Goal: Information Seeking & Learning: Obtain resource

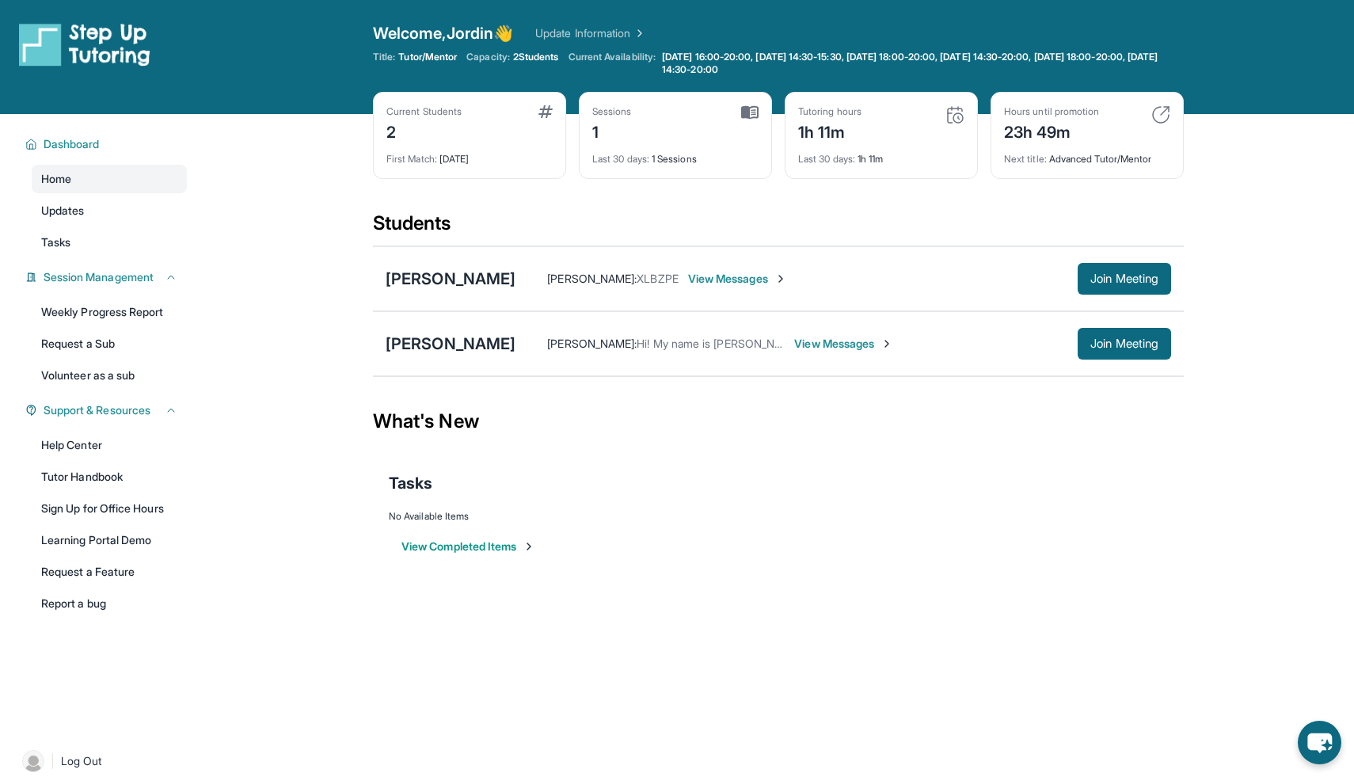
click at [794, 341] on span "View Messages" at bounding box center [843, 344] width 99 height 16
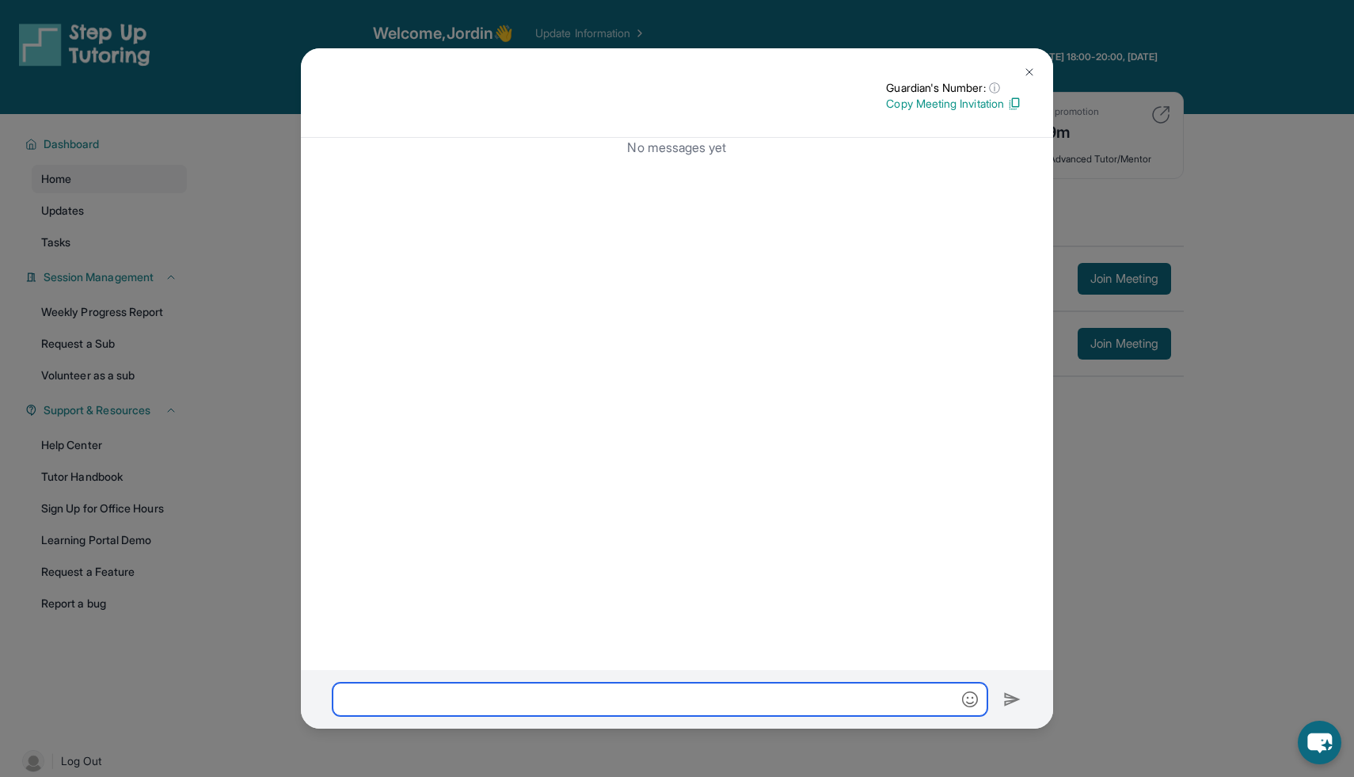
click at [417, 695] on input "text" at bounding box center [660, 699] width 655 height 33
paste input "**********"
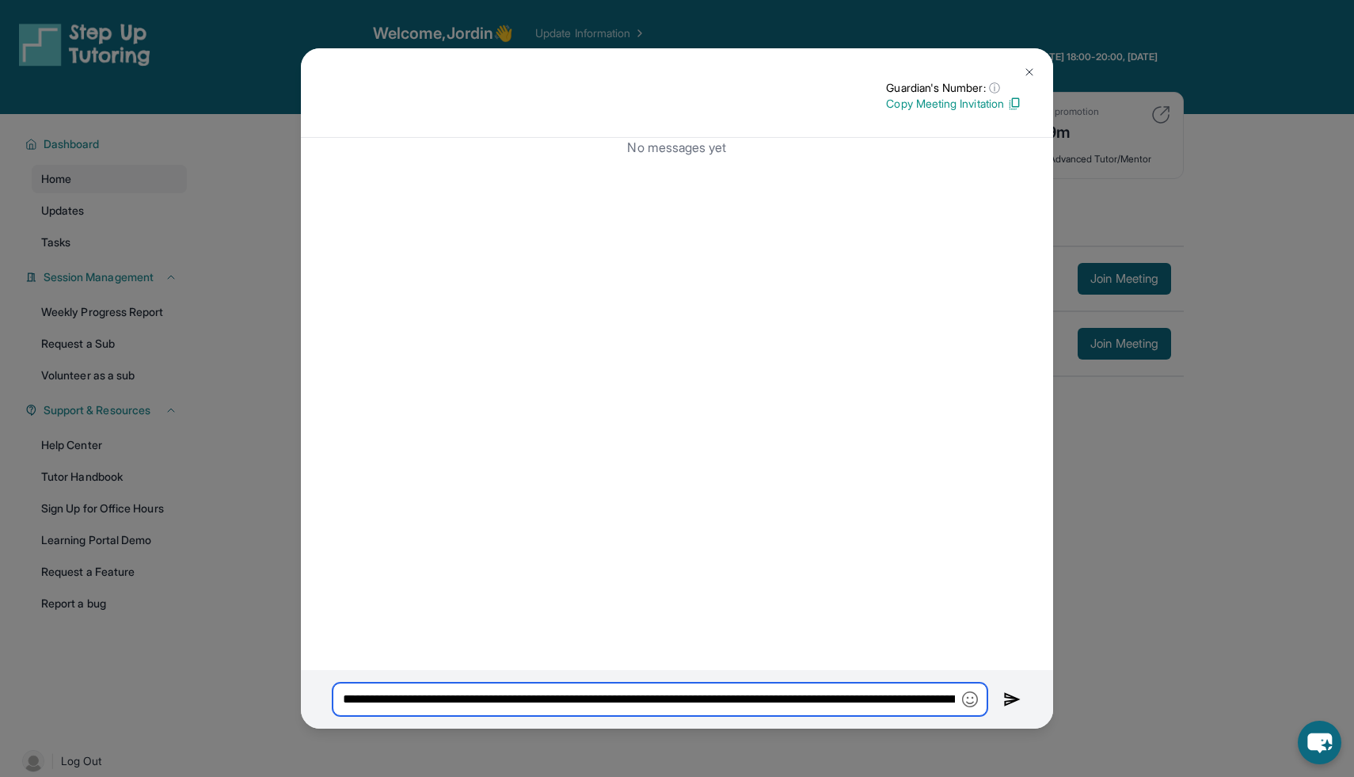
scroll to position [0, 722]
type input "**********"
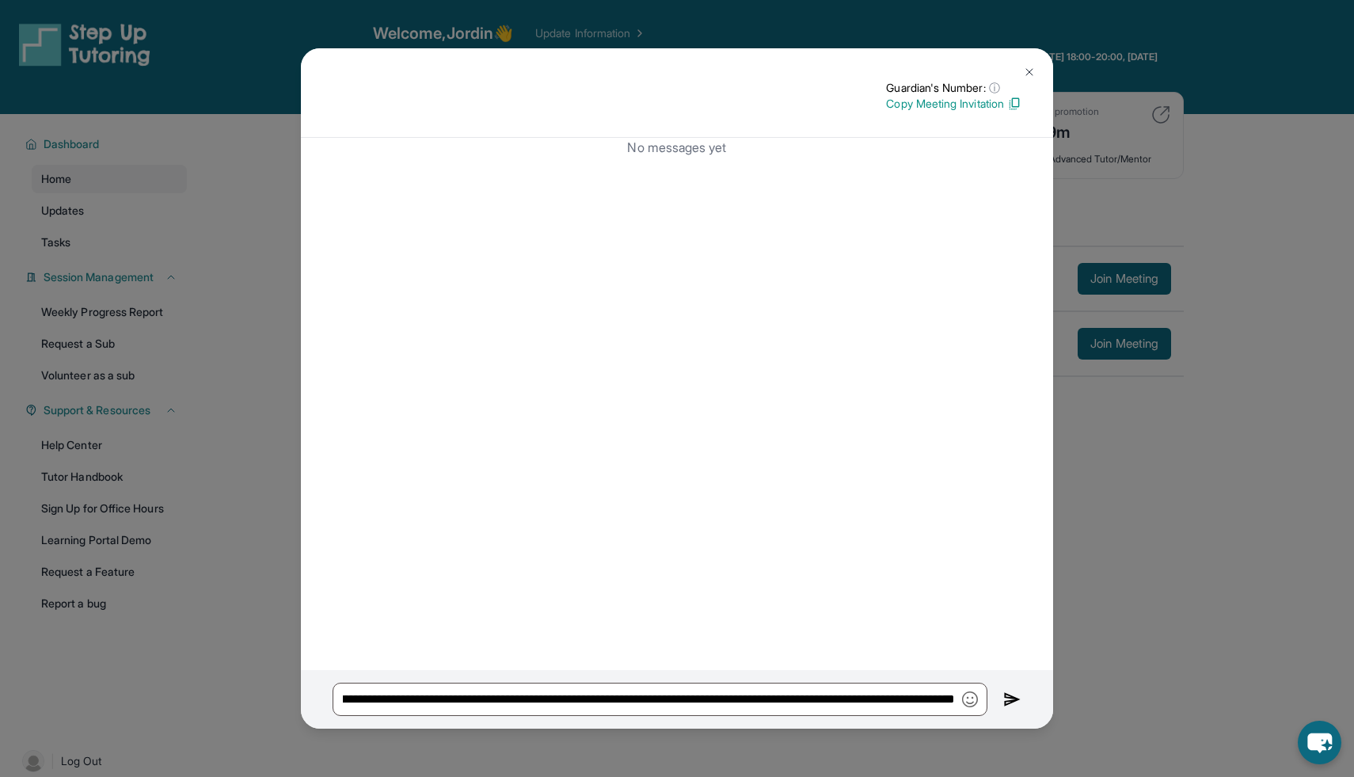
scroll to position [0, 0]
click at [1006, 698] on img at bounding box center [1013, 699] width 18 height 19
click at [1011, 699] on img at bounding box center [1013, 699] width 18 height 19
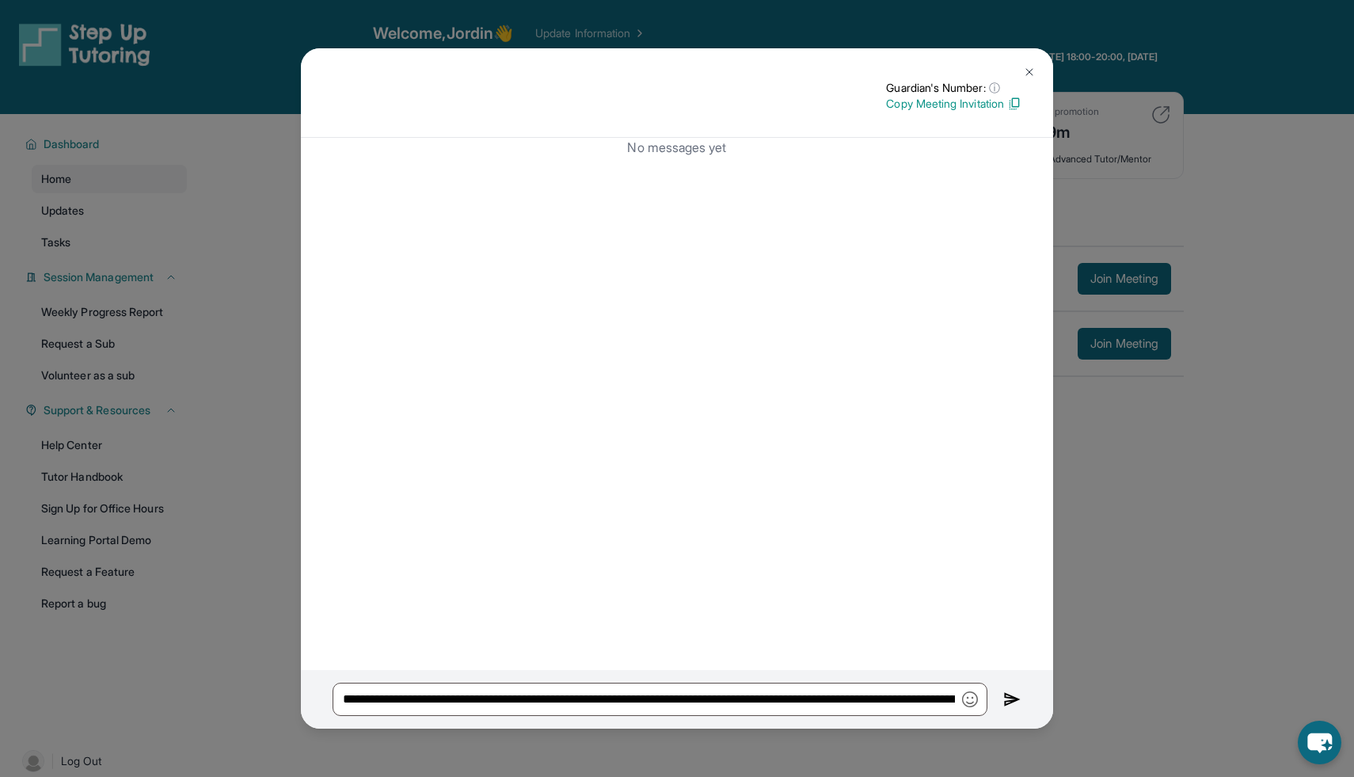
click at [1011, 699] on img at bounding box center [1013, 699] width 18 height 19
click at [1030, 71] on img at bounding box center [1029, 72] width 13 height 13
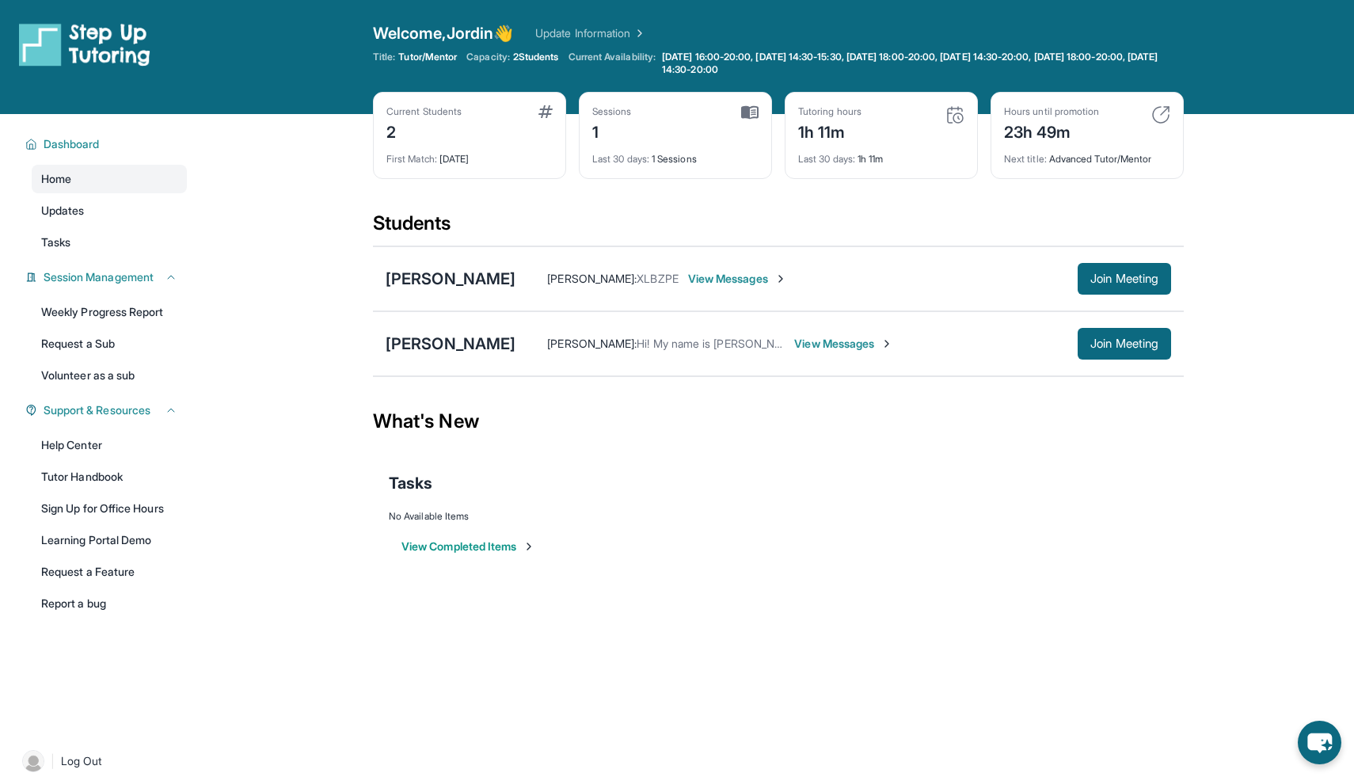
click at [794, 346] on span "View Messages" at bounding box center [843, 344] width 99 height 16
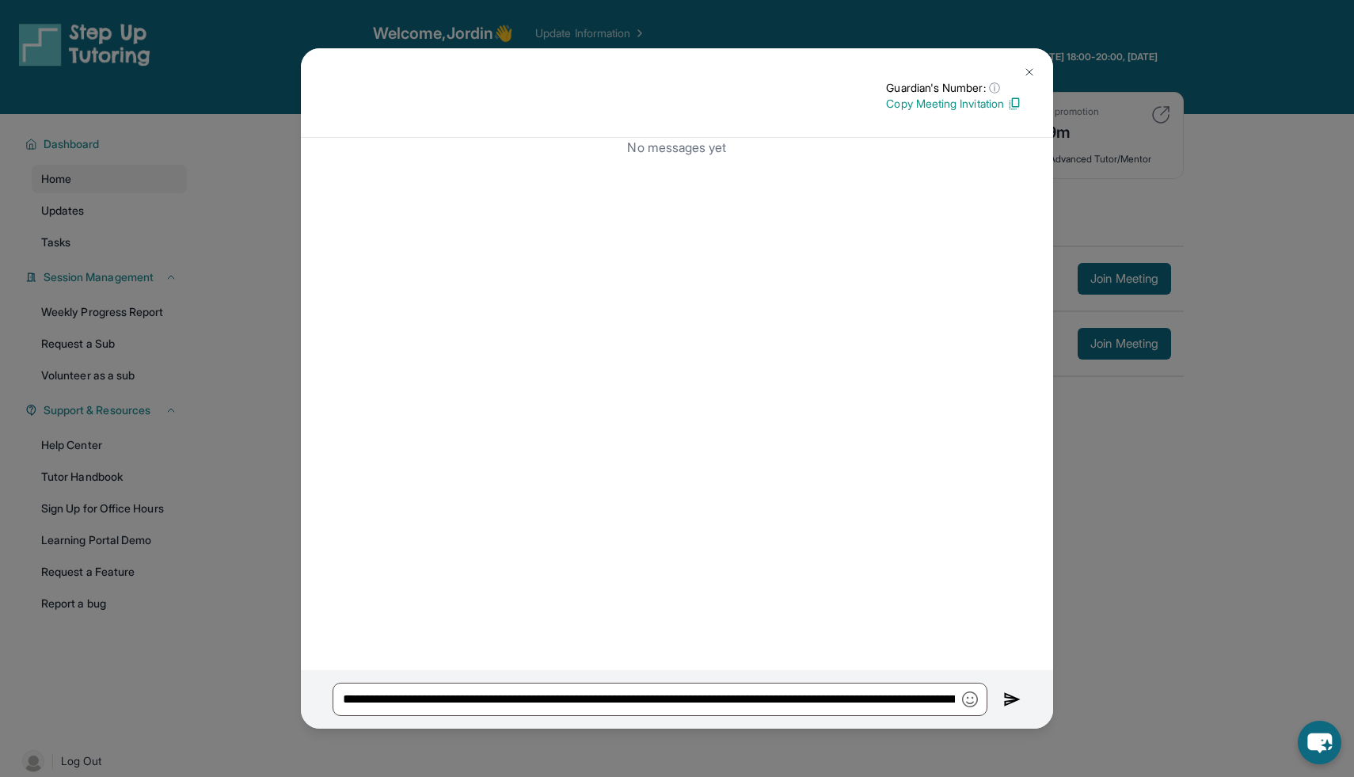
click at [1013, 707] on img at bounding box center [1013, 699] width 18 height 19
click at [215, 72] on div "**********" at bounding box center [677, 388] width 1354 height 777
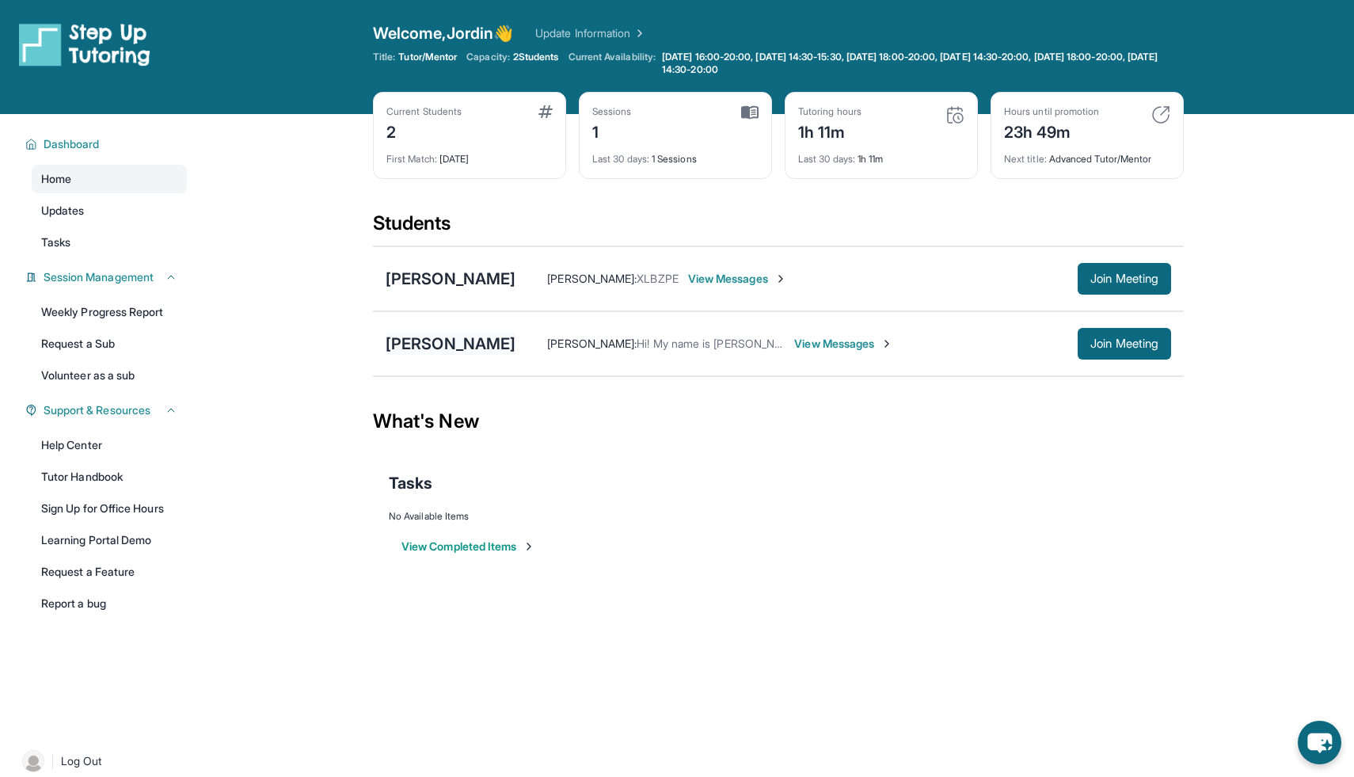
click at [450, 351] on div "Zyla Lane" at bounding box center [451, 344] width 130 height 22
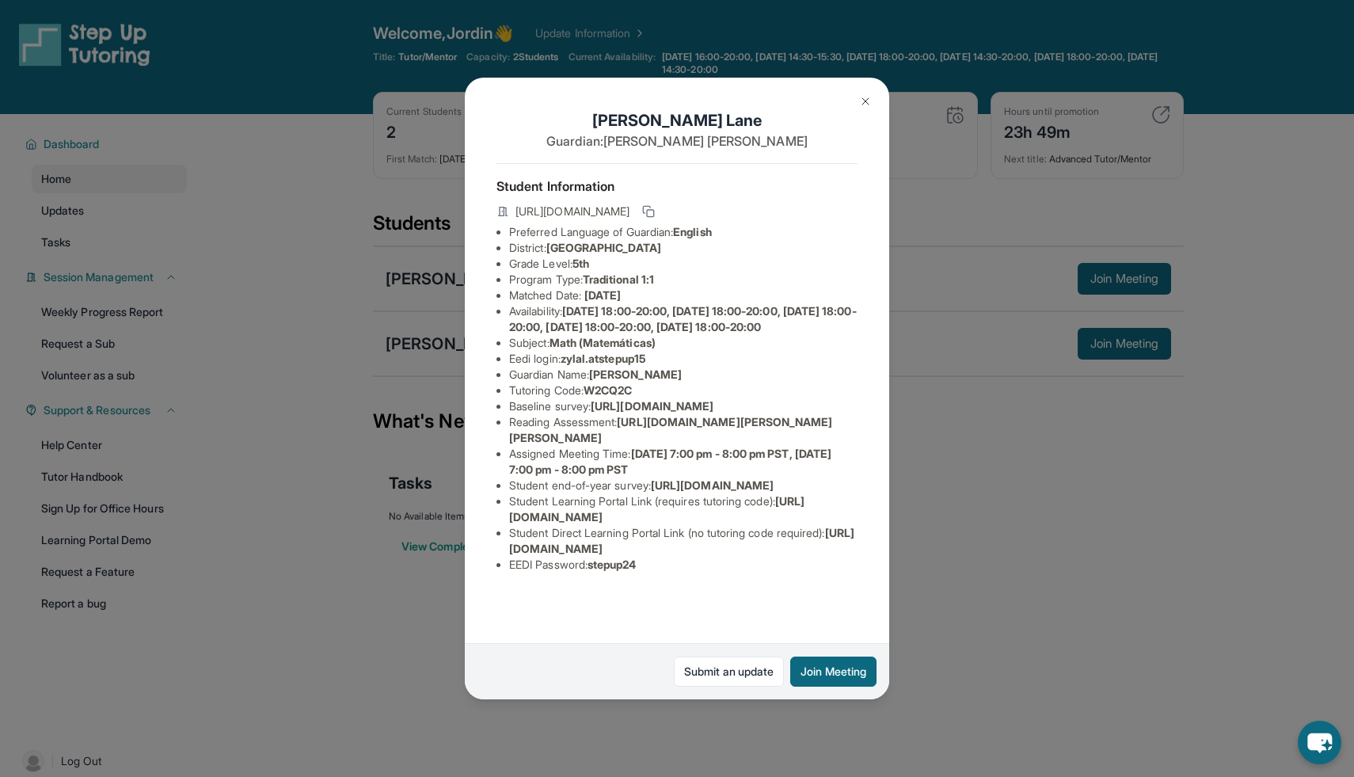
scroll to position [92, 0]
click at [882, 88] on div "Zyla Lane Guardian: Brittany Butler Student Information https://student-portal.…" at bounding box center [677, 389] width 425 height 622
click at [863, 101] on img at bounding box center [865, 101] width 13 height 13
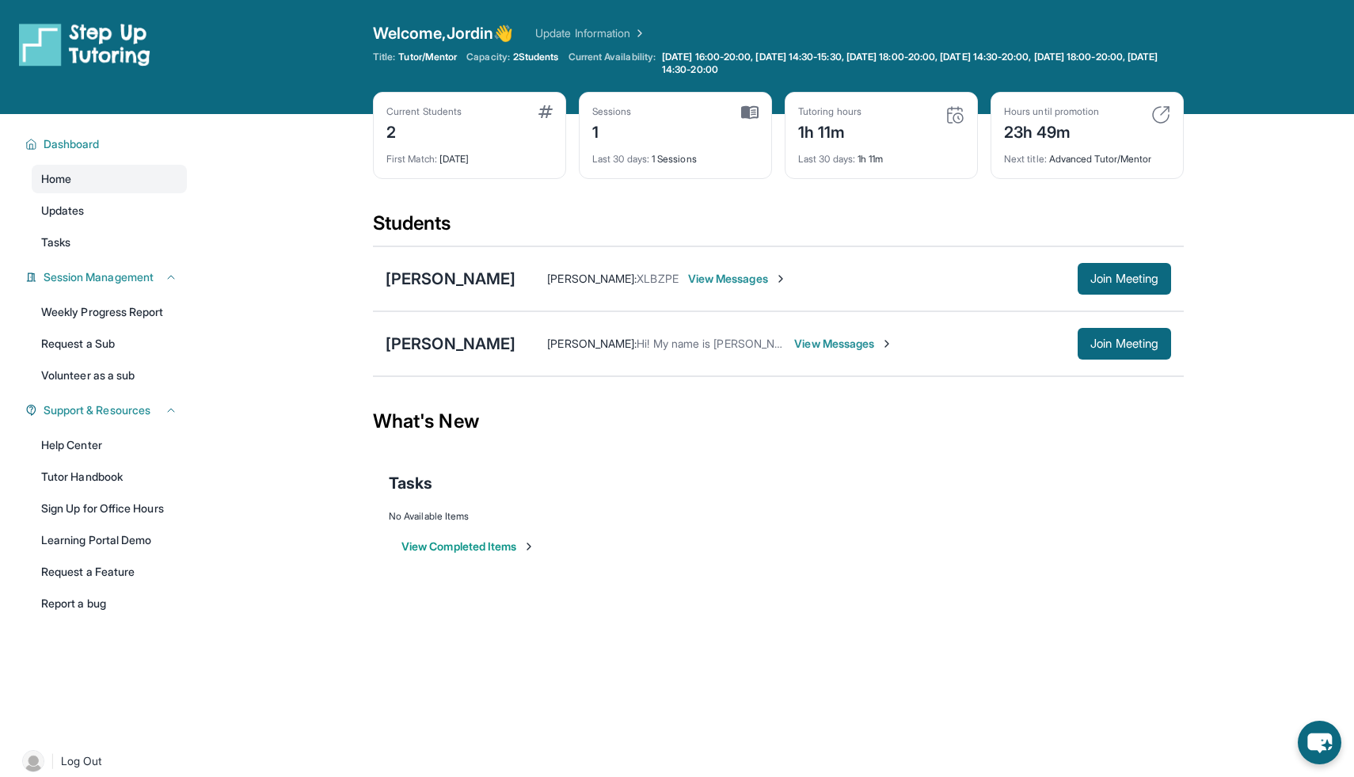
click at [688, 283] on span "View Messages" at bounding box center [737, 279] width 99 height 16
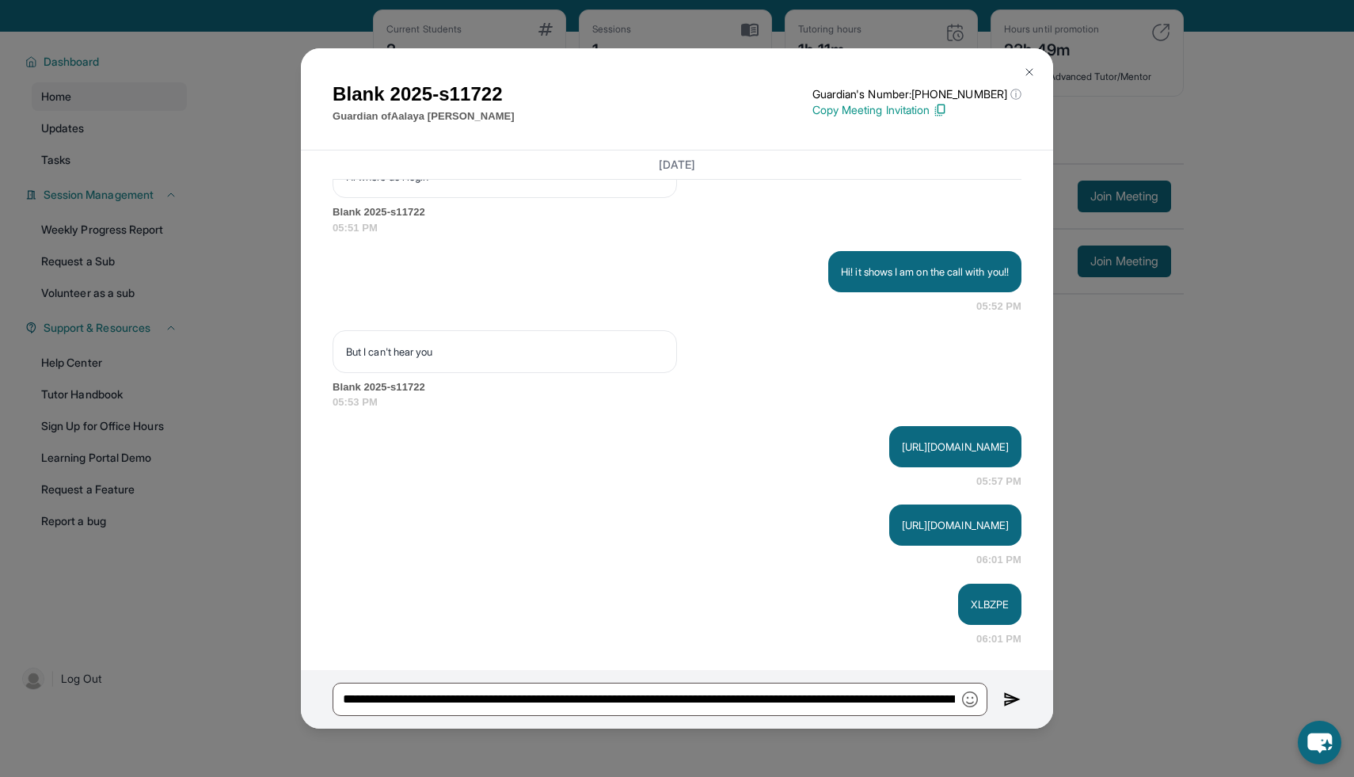
scroll to position [2582, 0]
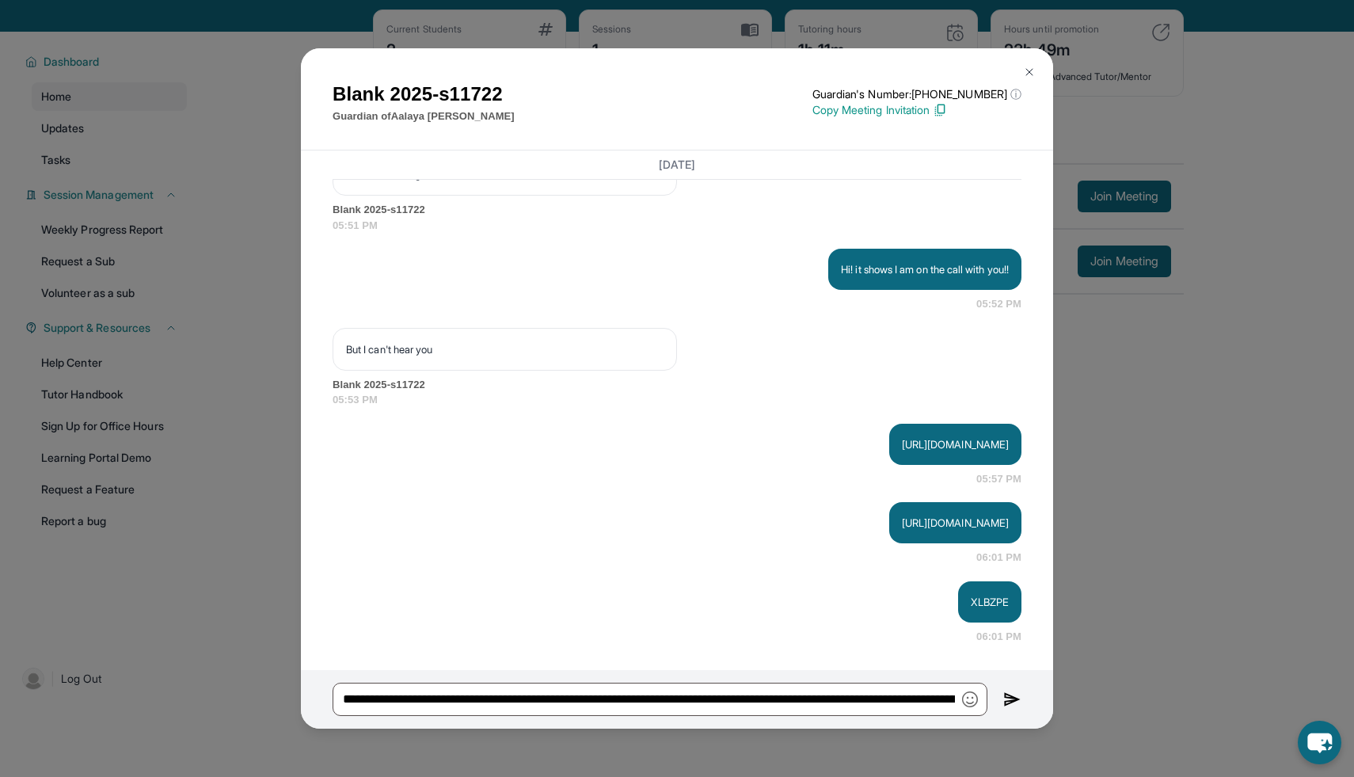
click at [1030, 67] on img at bounding box center [1029, 72] width 13 height 13
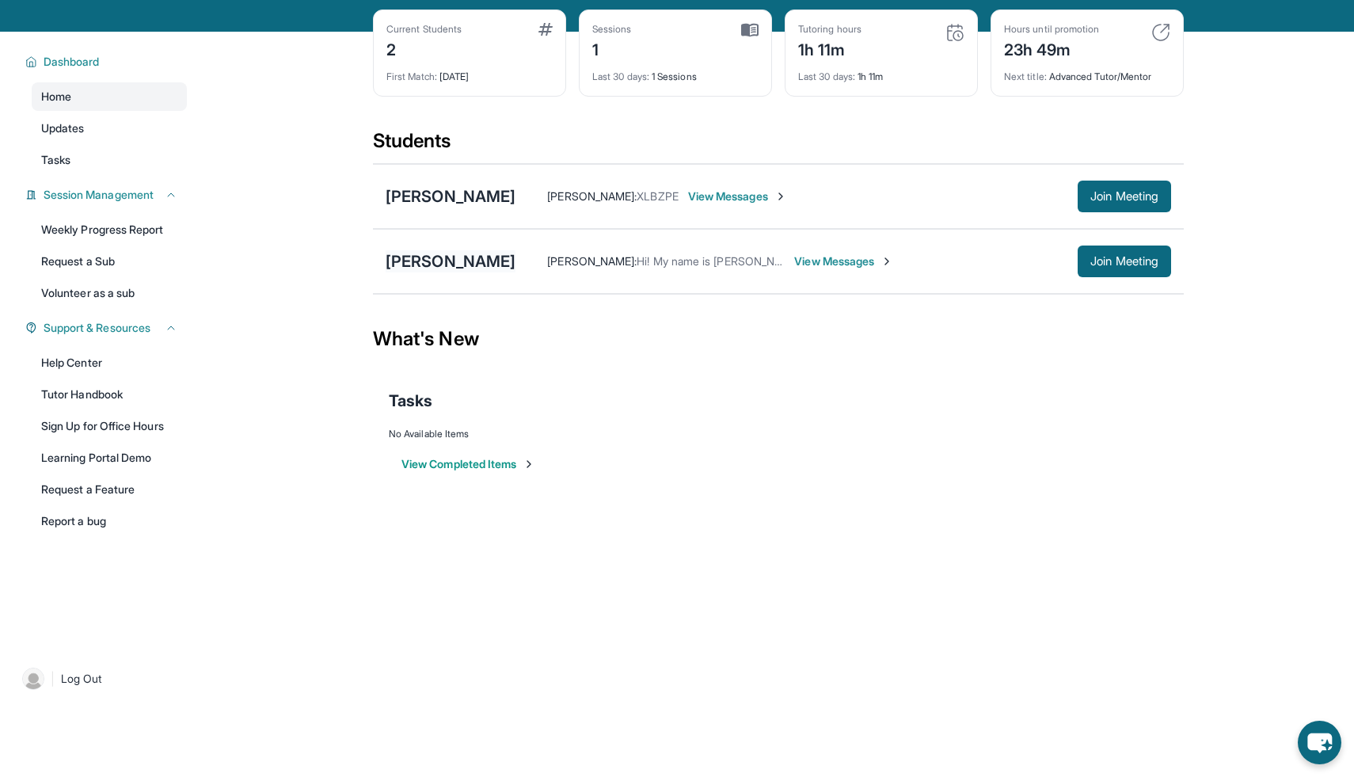
click at [429, 260] on div "Zyla Lane" at bounding box center [451, 261] width 130 height 22
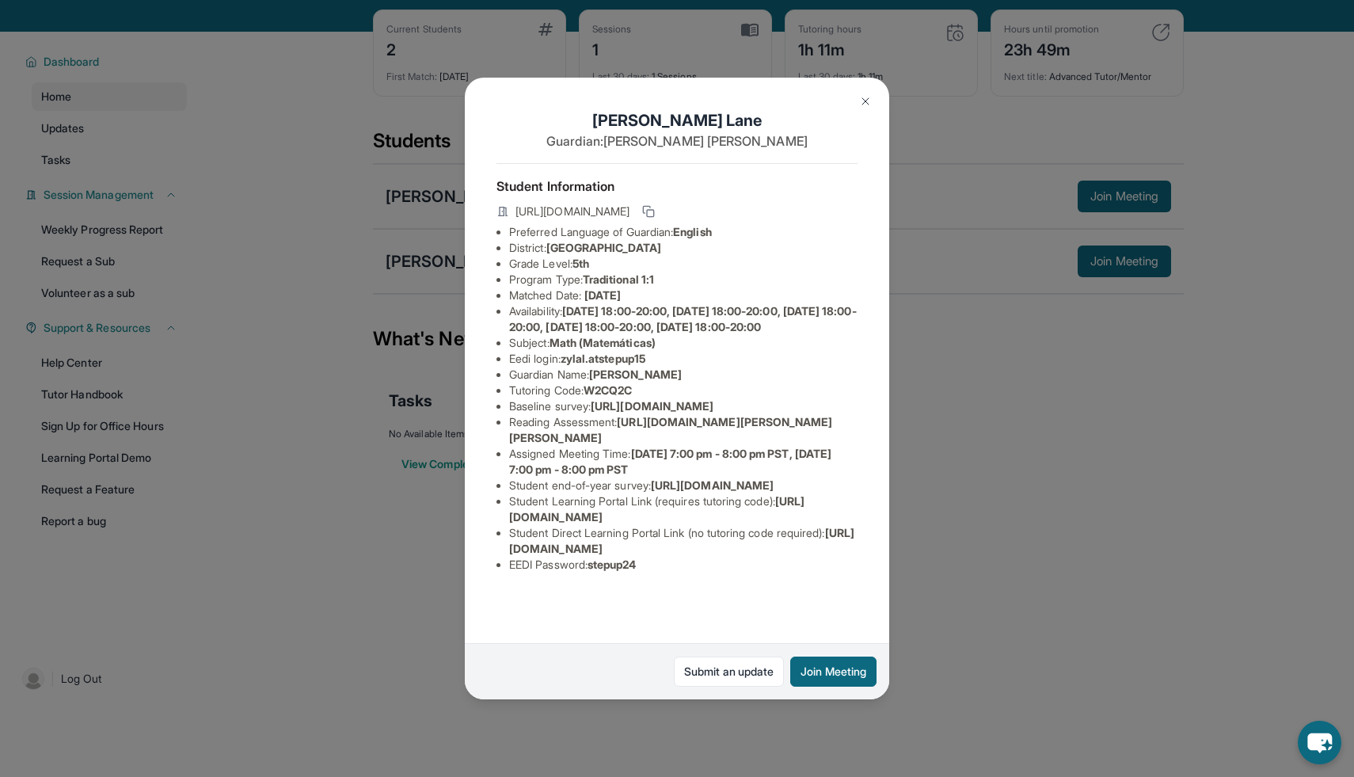
click at [871, 103] on img at bounding box center [865, 101] width 13 height 13
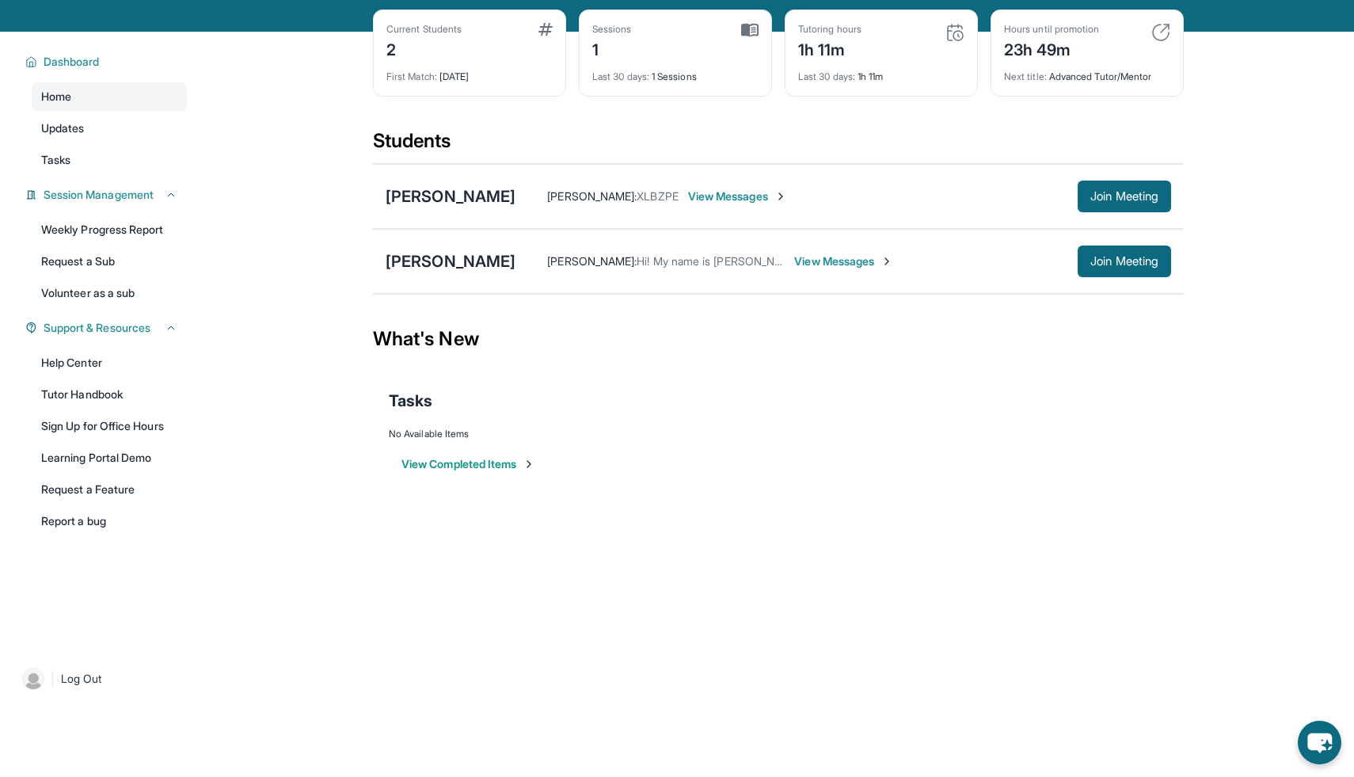
click at [795, 264] on span "View Messages" at bounding box center [843, 261] width 99 height 16
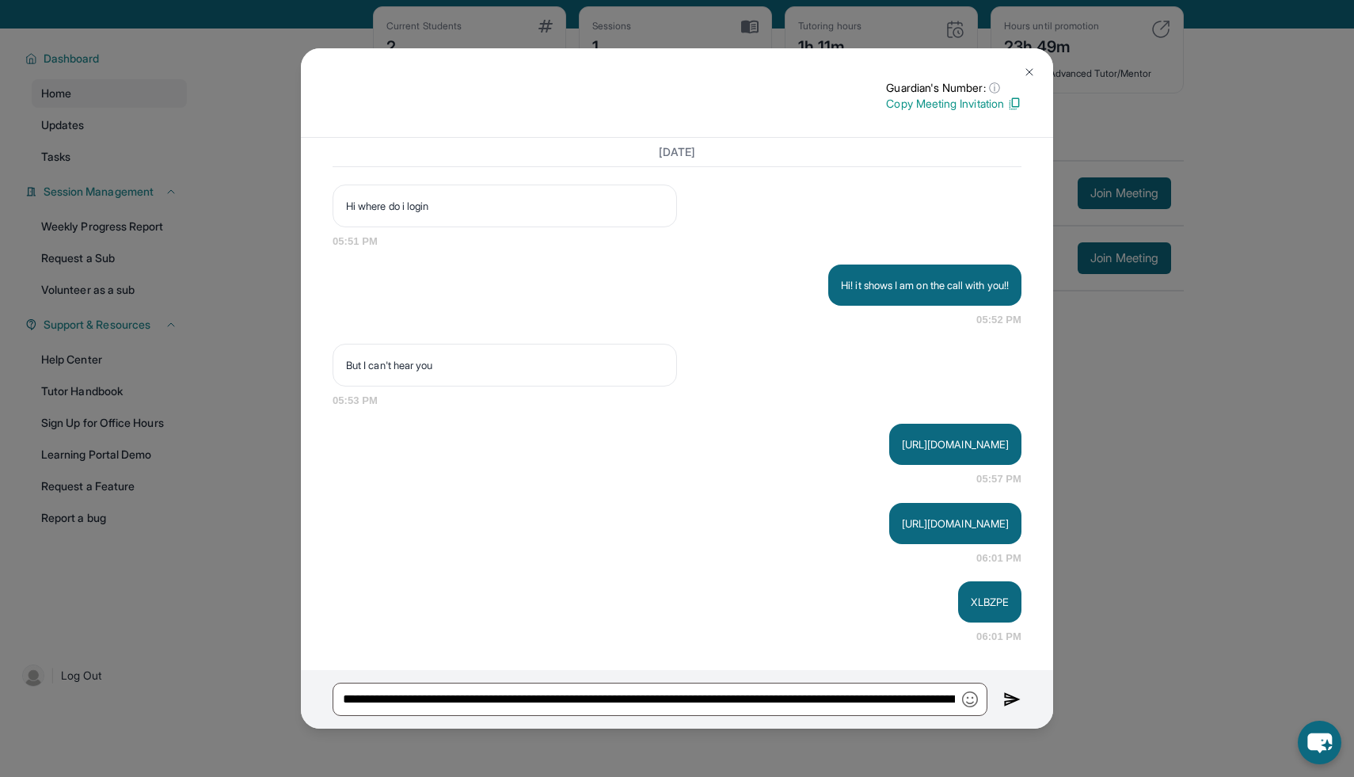
scroll to position [0, 0]
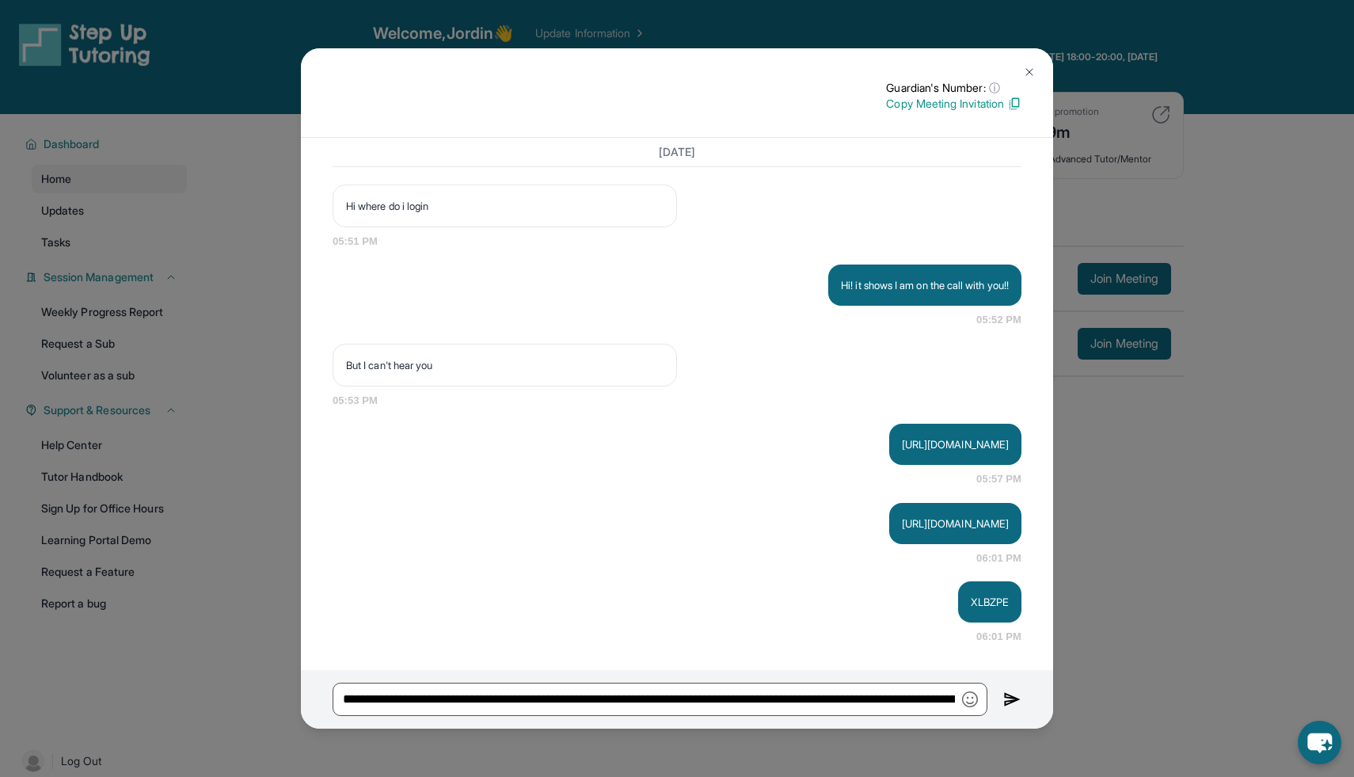
click at [1031, 65] on button at bounding box center [1030, 72] width 32 height 32
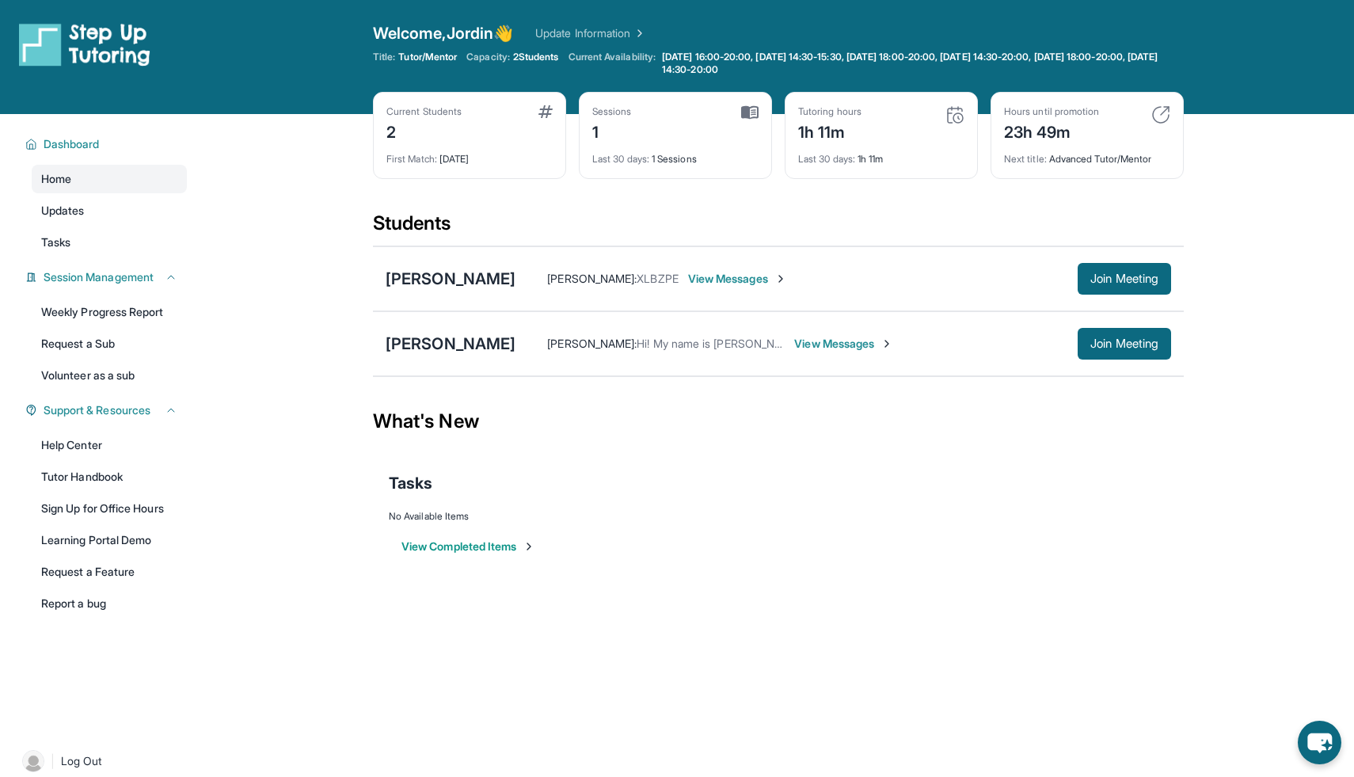
click at [806, 337] on span "View Messages" at bounding box center [843, 344] width 99 height 16
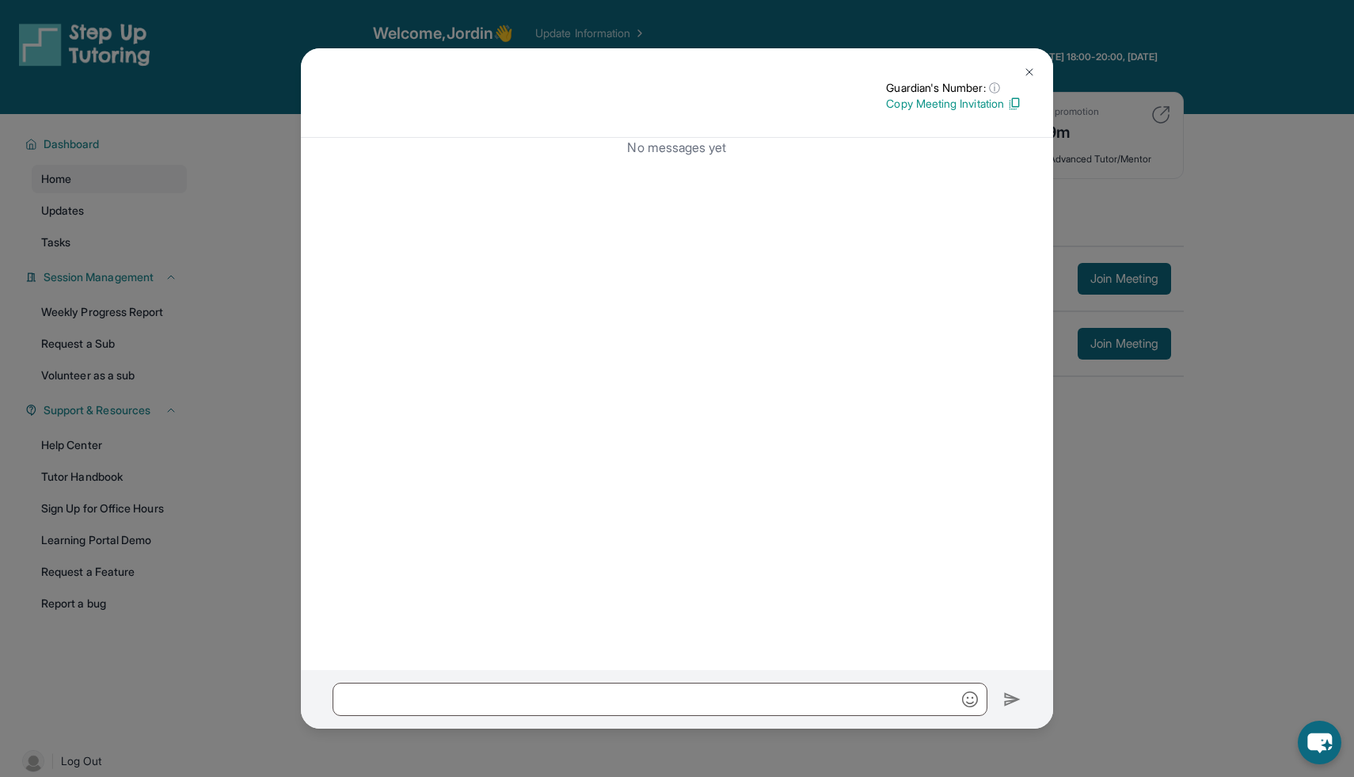
click at [1033, 67] on img at bounding box center [1029, 72] width 13 height 13
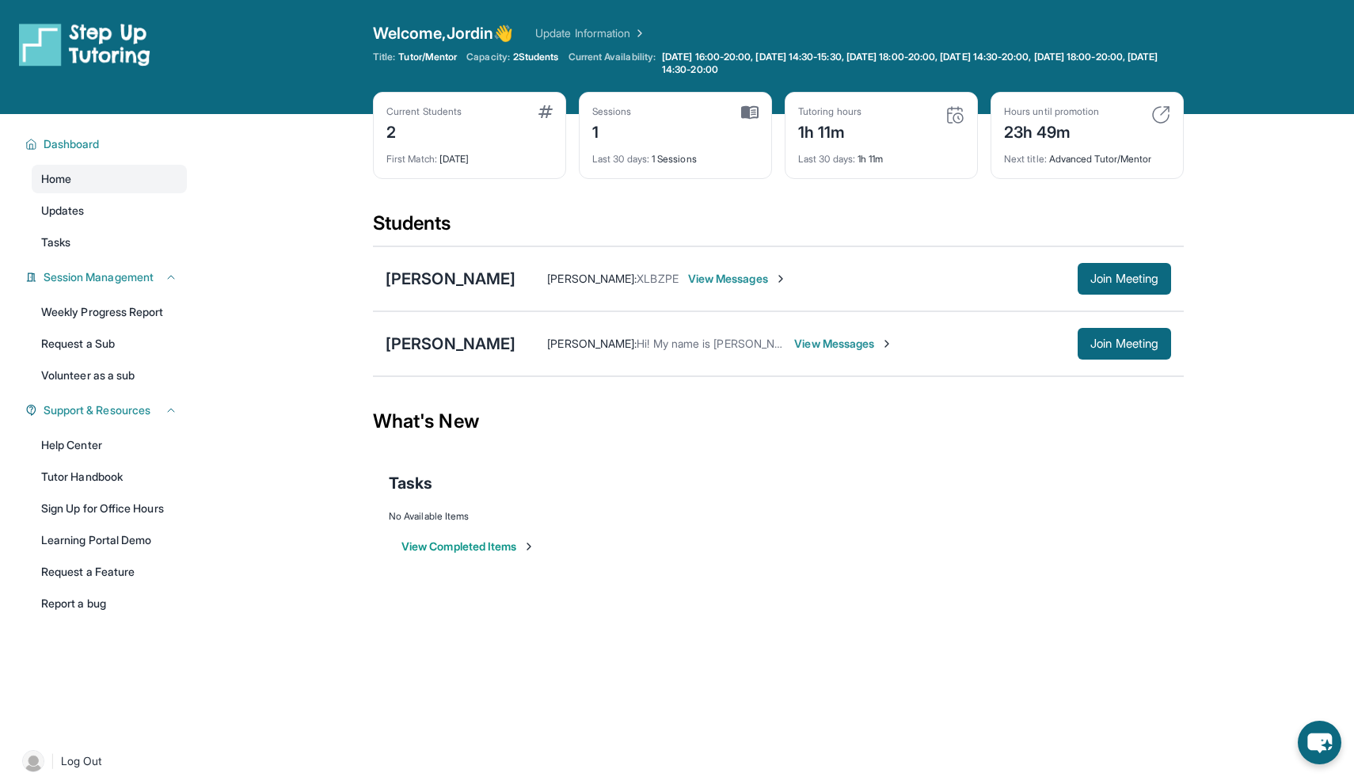
click at [881, 341] on img at bounding box center [887, 343] width 13 height 13
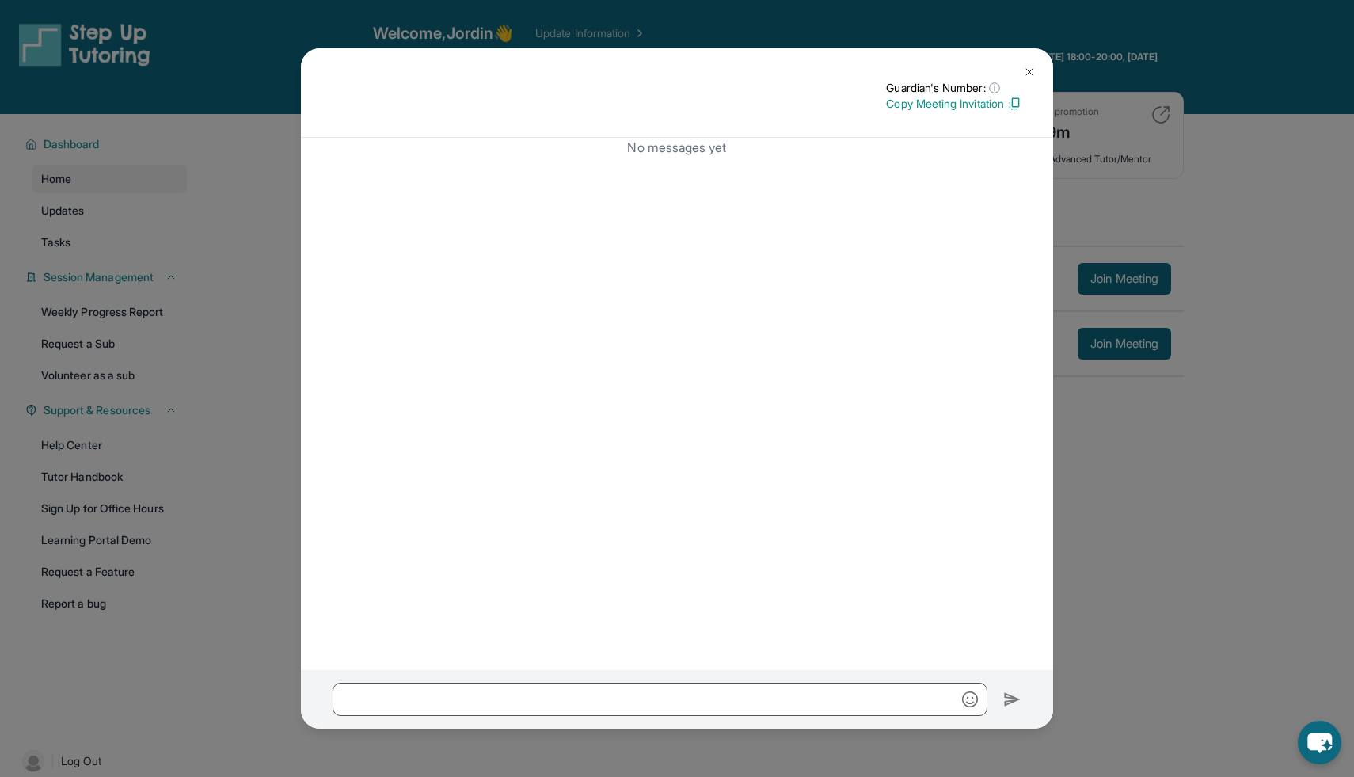
scroll to position [114, 0]
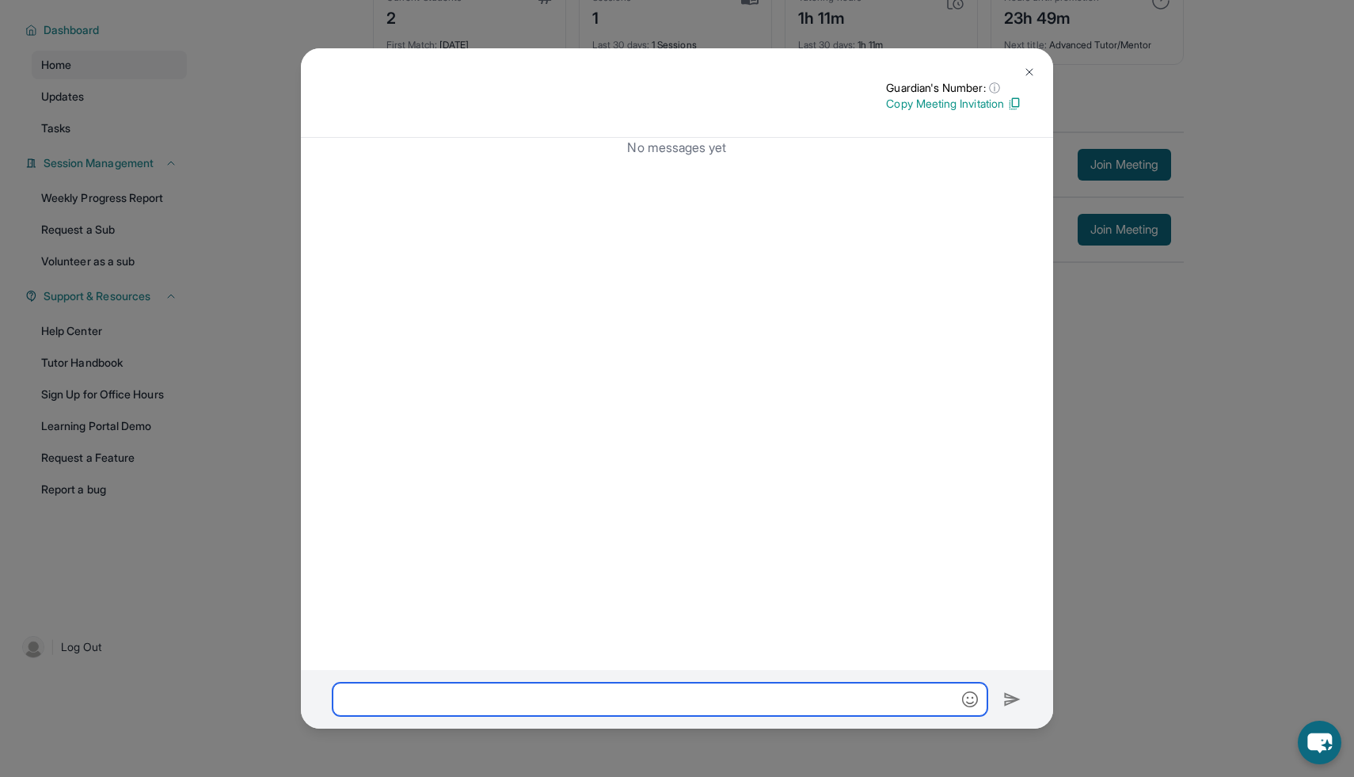
click at [516, 700] on input "text" at bounding box center [660, 699] width 655 height 33
paste input "**********"
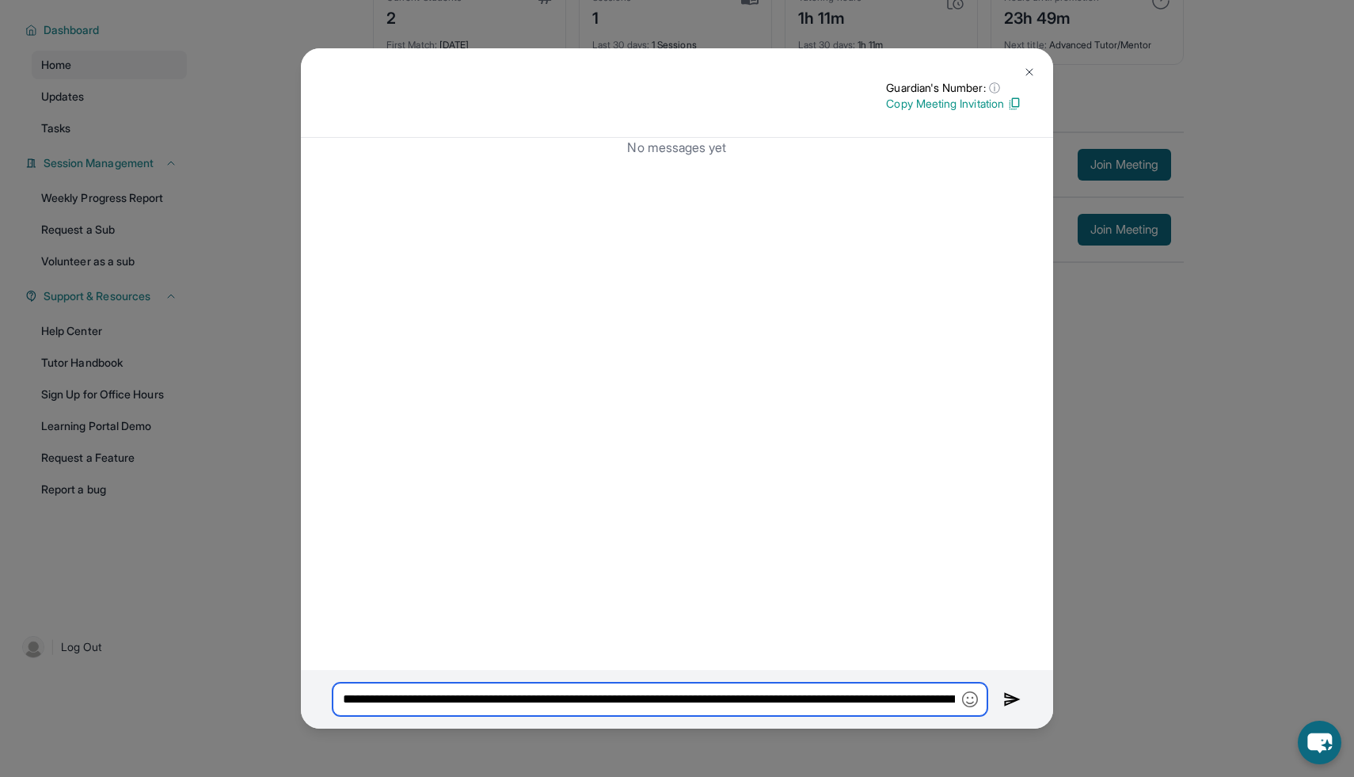
scroll to position [0, 722]
type input "**********"
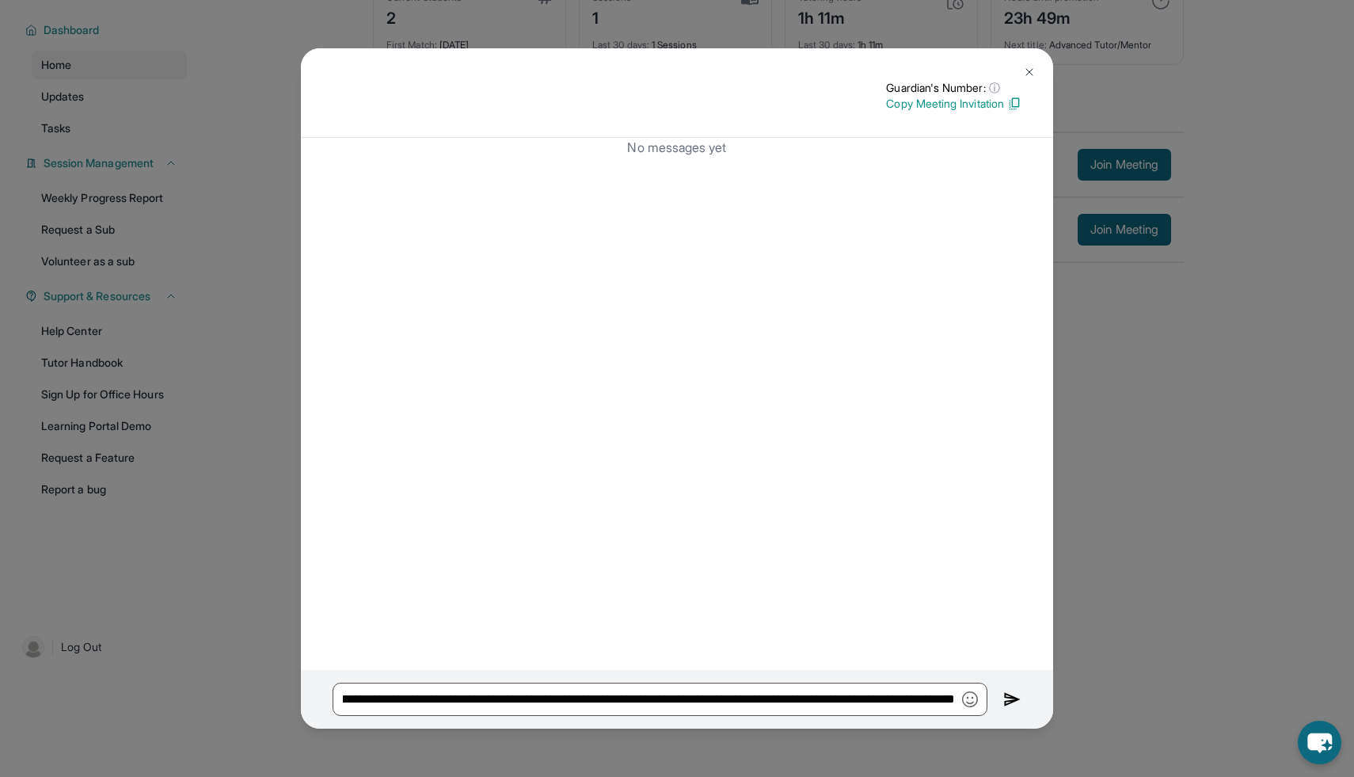
scroll to position [0, 0]
click at [1011, 694] on img at bounding box center [1013, 699] width 18 height 19
click at [1032, 76] on img at bounding box center [1029, 72] width 13 height 13
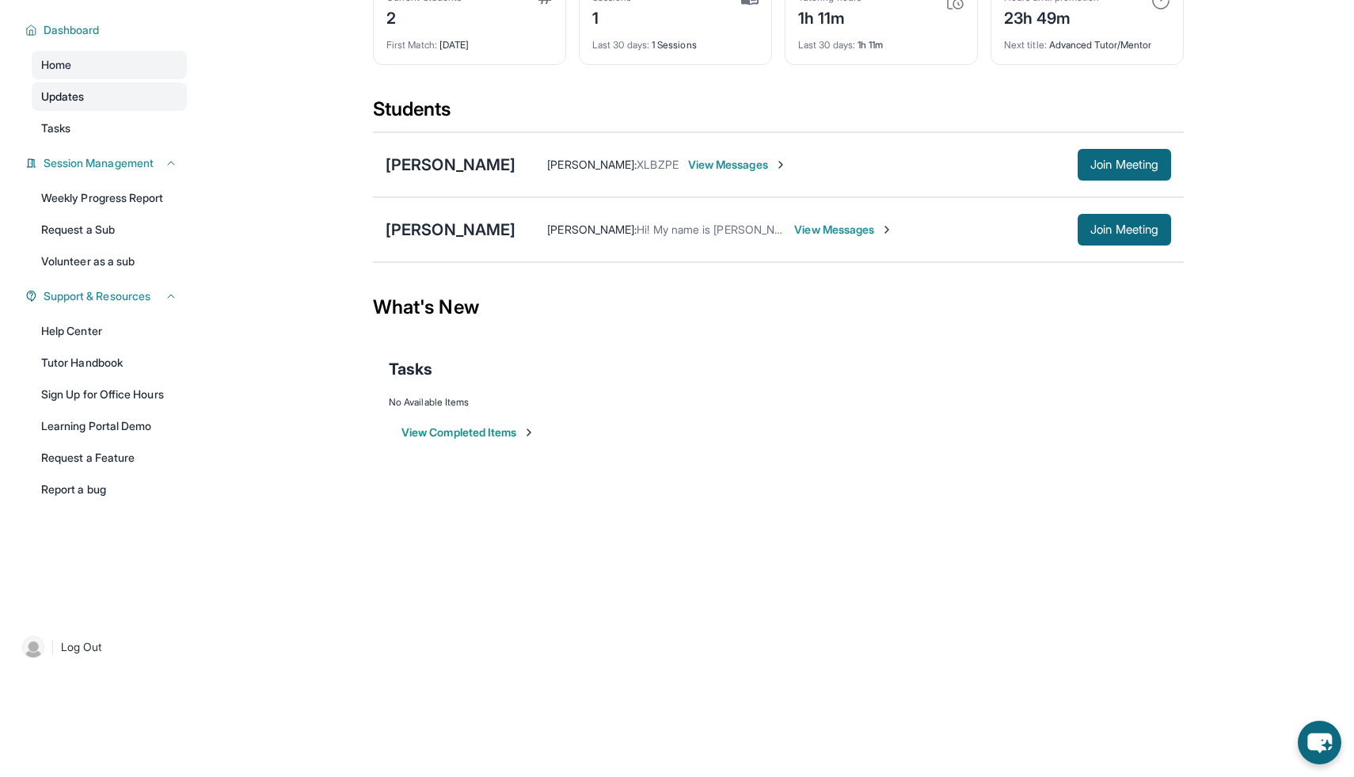
click at [98, 90] on link "Updates" at bounding box center [109, 96] width 155 height 29
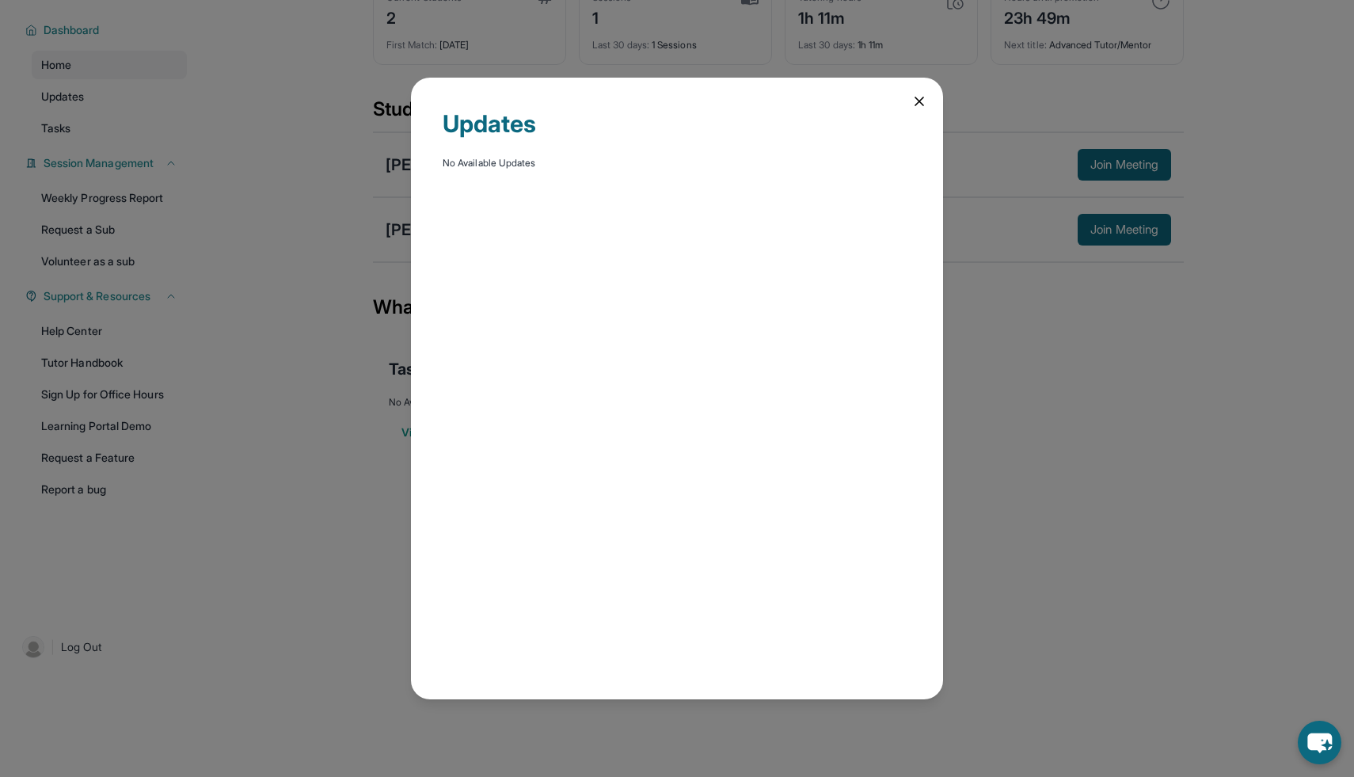
click at [910, 100] on div "Updates No Available Updates" at bounding box center [677, 389] width 532 height 622
click at [933, 102] on div "Updates No Available Updates" at bounding box center [677, 389] width 532 height 622
click at [914, 101] on icon at bounding box center [920, 101] width 16 height 16
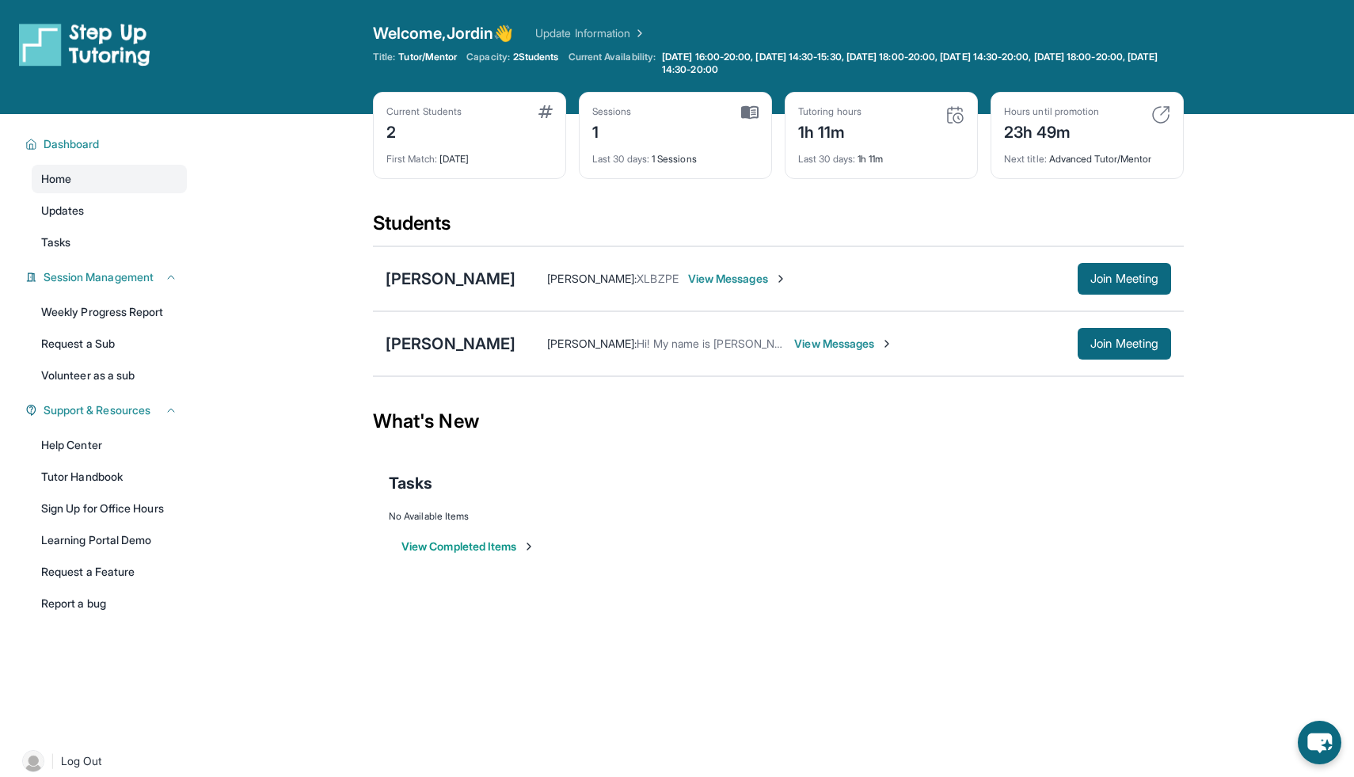
click at [493, 121] on div "Current Students 2" at bounding box center [470, 124] width 166 height 38
click at [394, 130] on div "2" at bounding box center [424, 130] width 75 height 25
click at [536, 116] on div "Current Students 2" at bounding box center [470, 124] width 166 height 38
click at [470, 142] on div "Current Students 2" at bounding box center [470, 124] width 166 height 38
click at [516, 341] on div "Brittany Butler : Hi! My name is Brittany and I'm Zyla's mom. View Messages" at bounding box center [797, 344] width 562 height 16
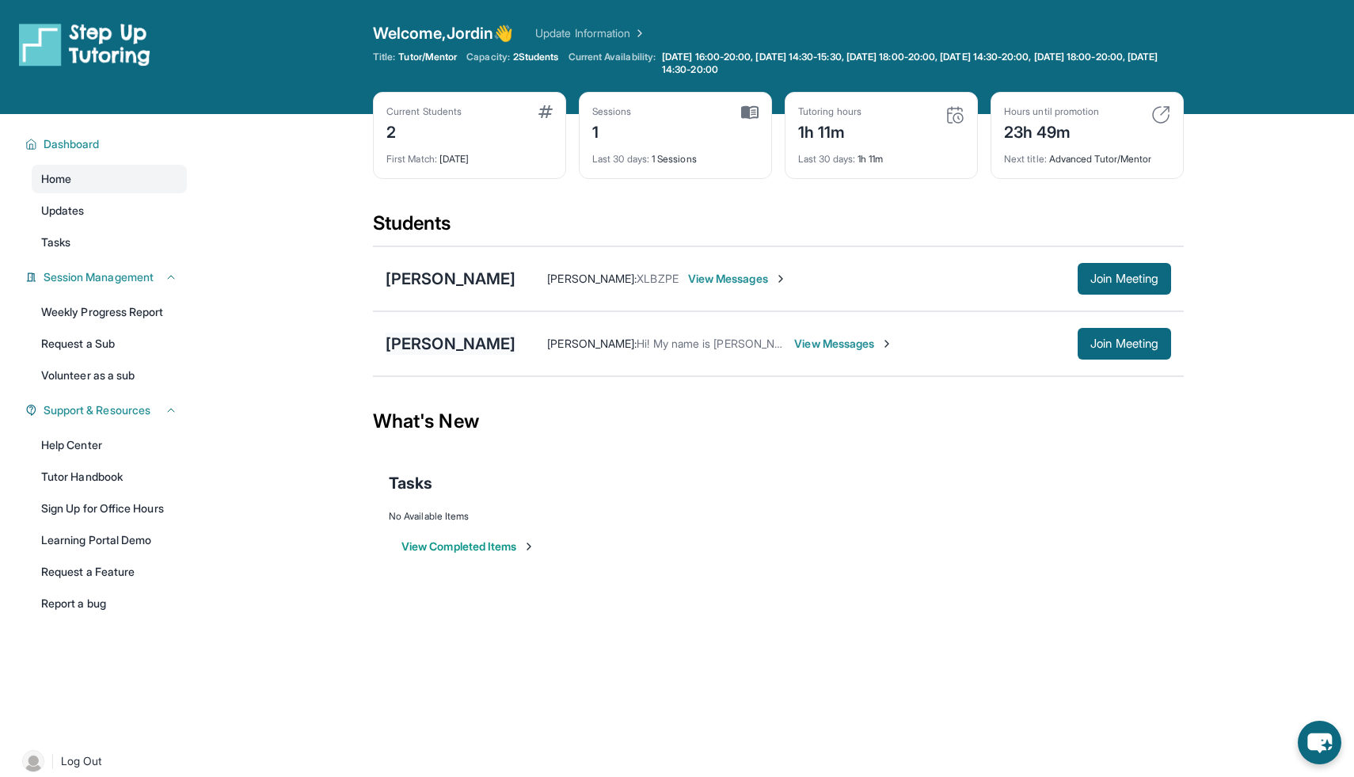
click at [425, 347] on div "Zyla Lane" at bounding box center [451, 344] width 130 height 22
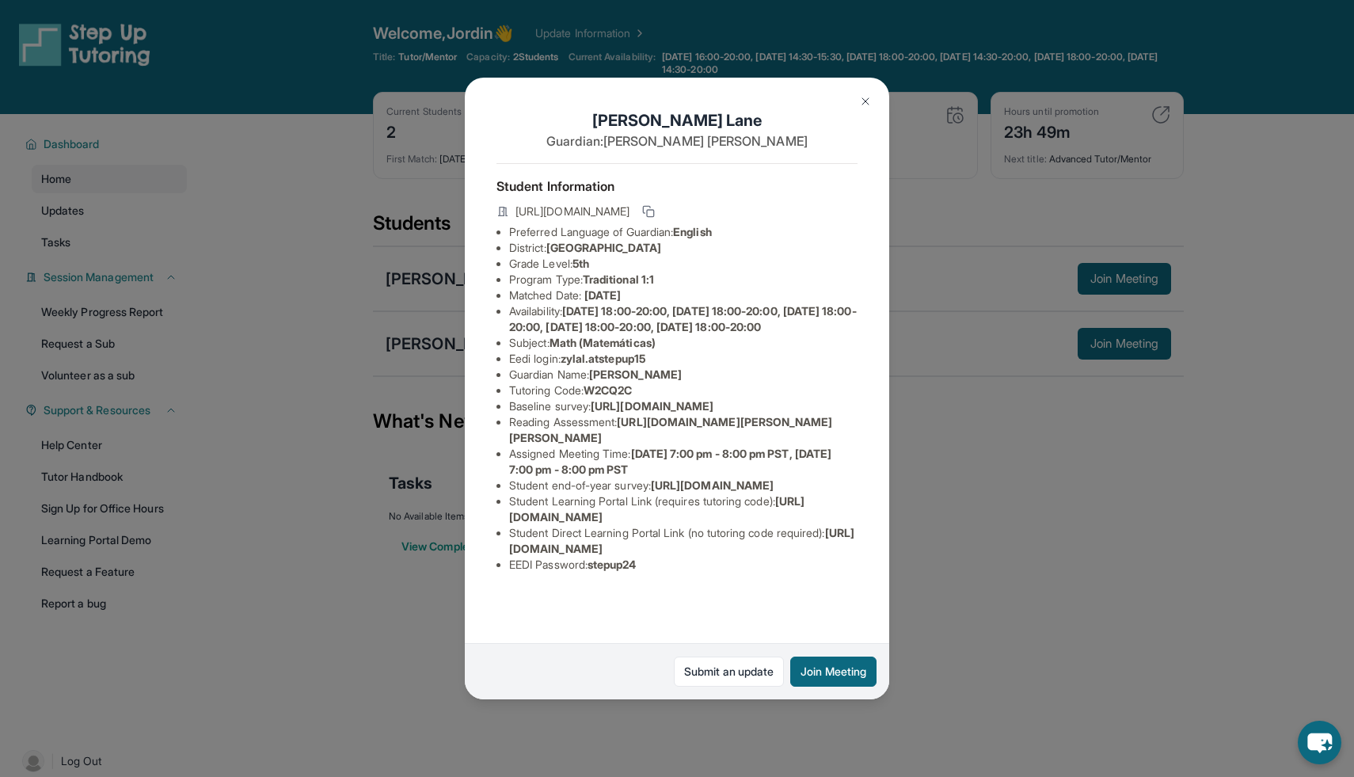
scroll to position [92, 0]
click at [859, 101] on img at bounding box center [865, 101] width 13 height 13
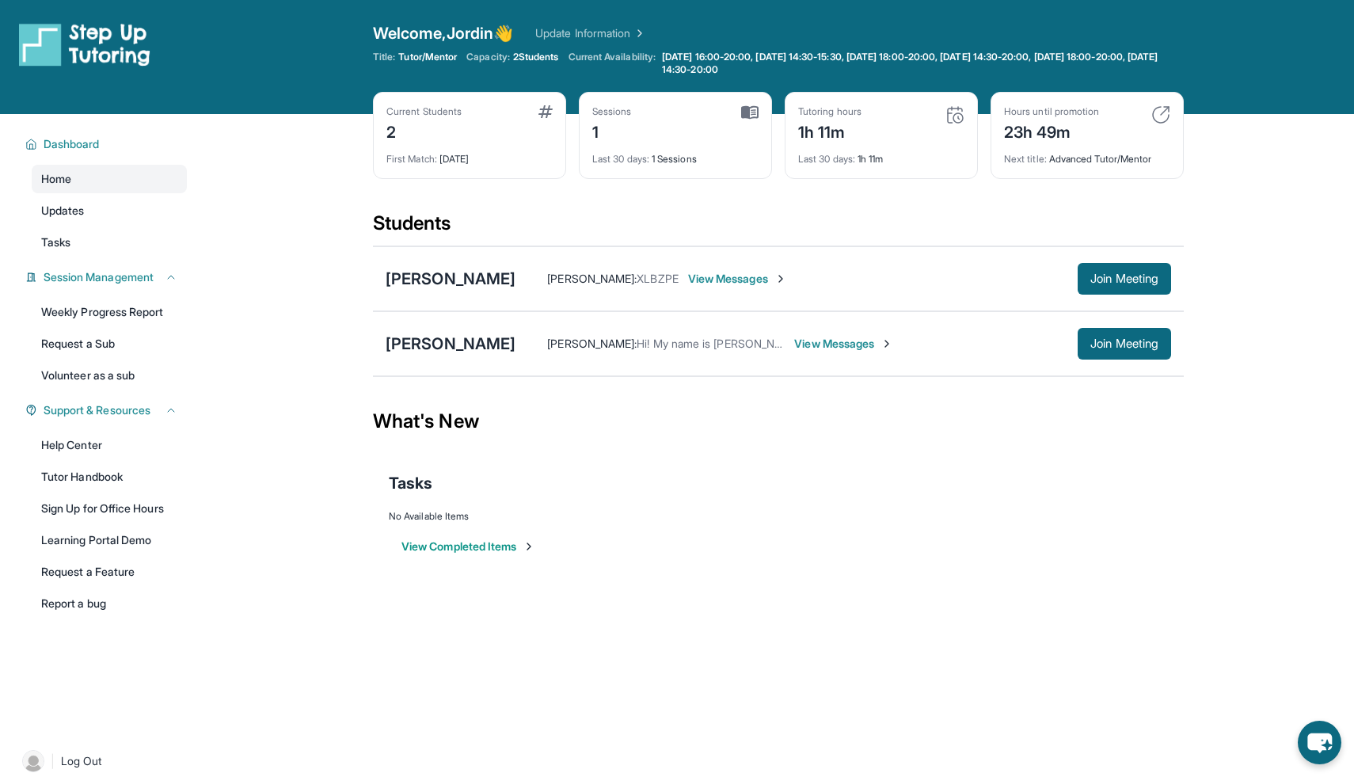
scroll to position [114, 0]
click at [794, 338] on span "View Messages" at bounding box center [843, 344] width 99 height 16
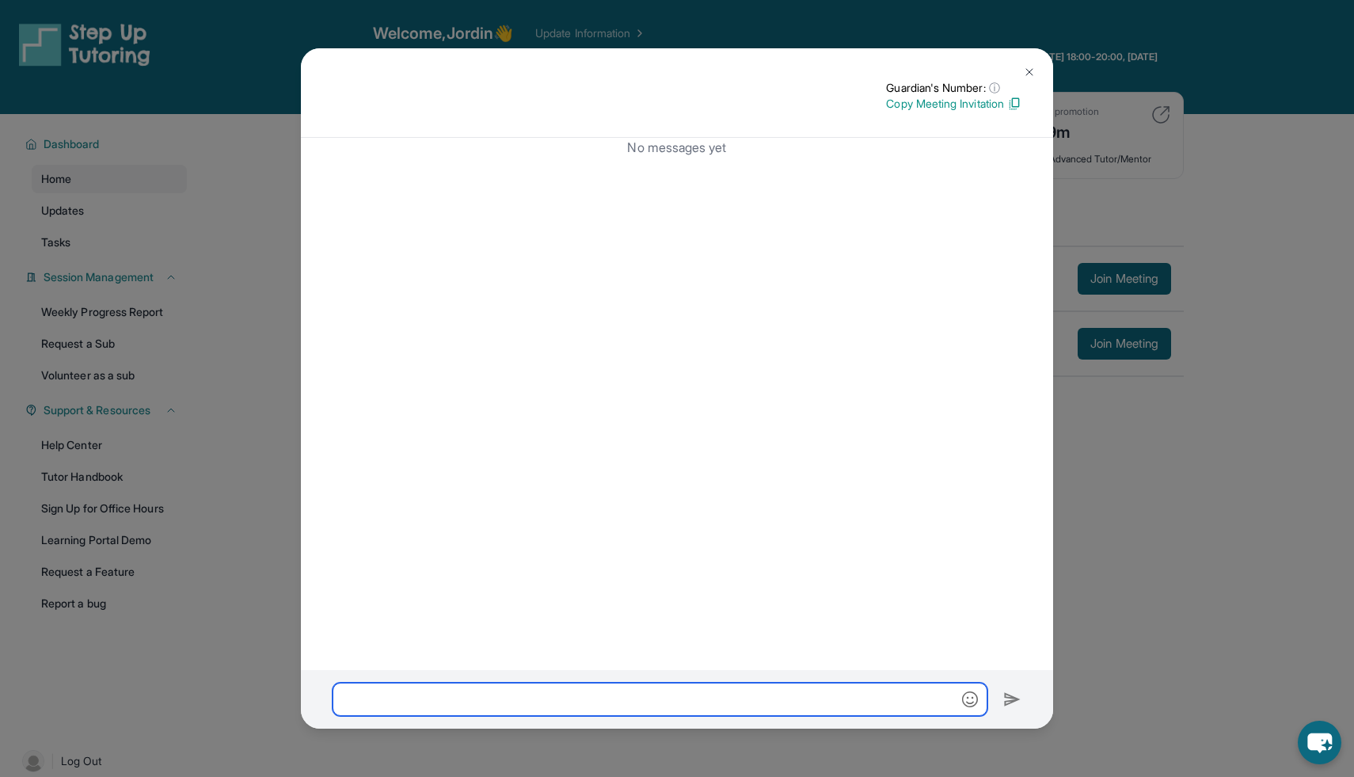
click at [543, 695] on input "text" at bounding box center [660, 699] width 655 height 33
paste input "**********"
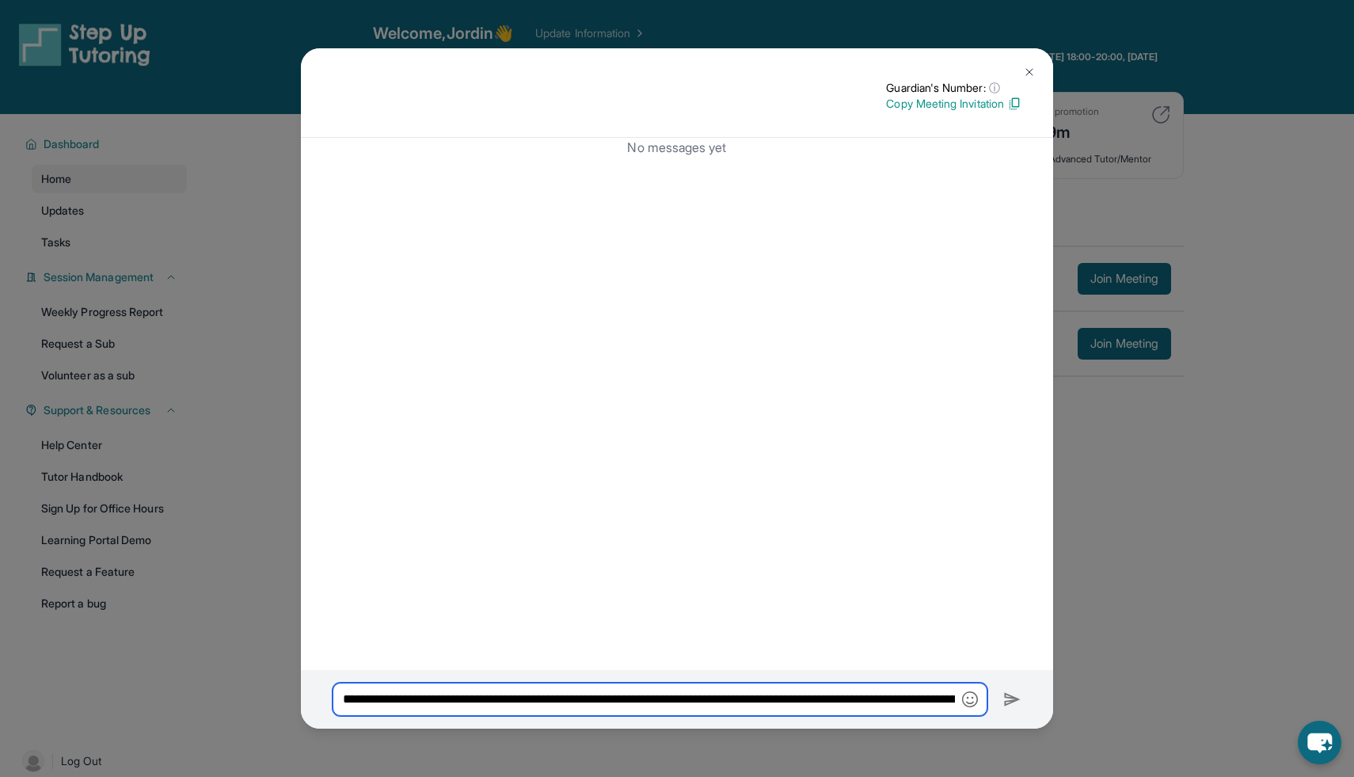
scroll to position [0, 722]
type input "**********"
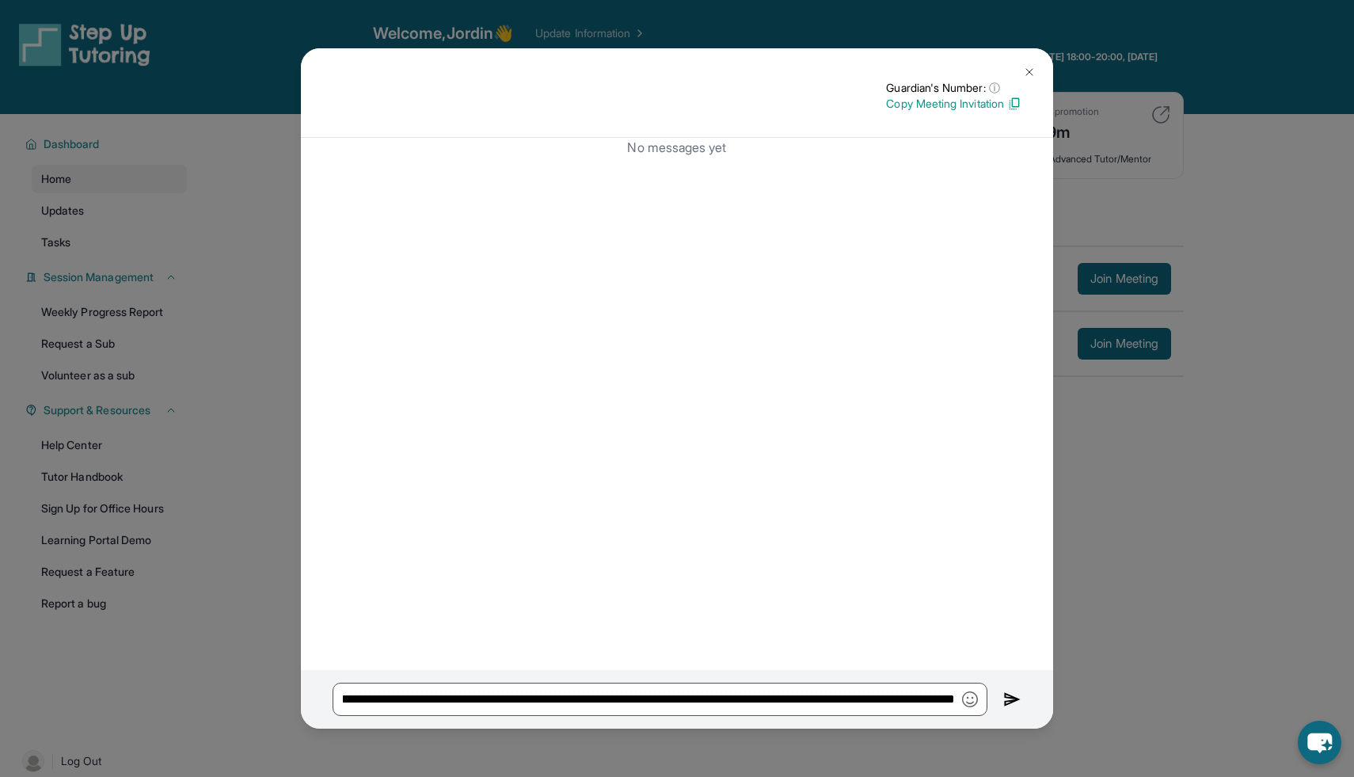
scroll to position [0, 0]
click at [1034, 70] on img at bounding box center [1029, 72] width 13 height 13
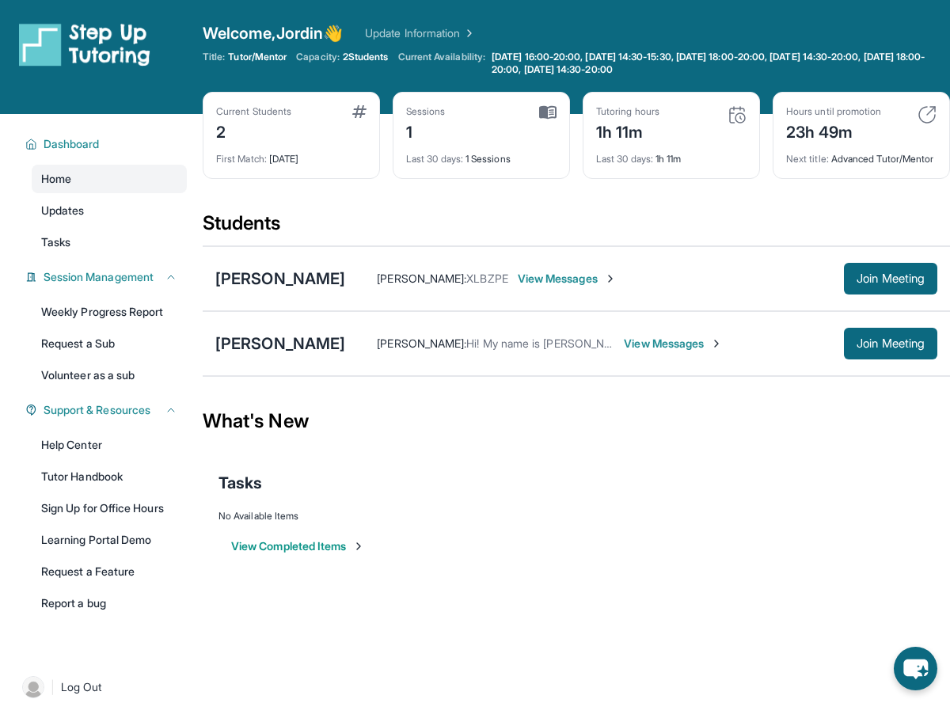
click at [613, 360] on div "[PERSON_NAME] : Hi! My name is [PERSON_NAME] and I'm [PERSON_NAME] mom. View Me…" at bounding box center [641, 344] width 592 height 32
click at [611, 360] on div "[PERSON_NAME] : Hi! My name is [PERSON_NAME] and I'm [PERSON_NAME] mom. View Me…" at bounding box center [641, 344] width 592 height 32
click at [624, 352] on span "View Messages" at bounding box center [673, 344] width 99 height 16
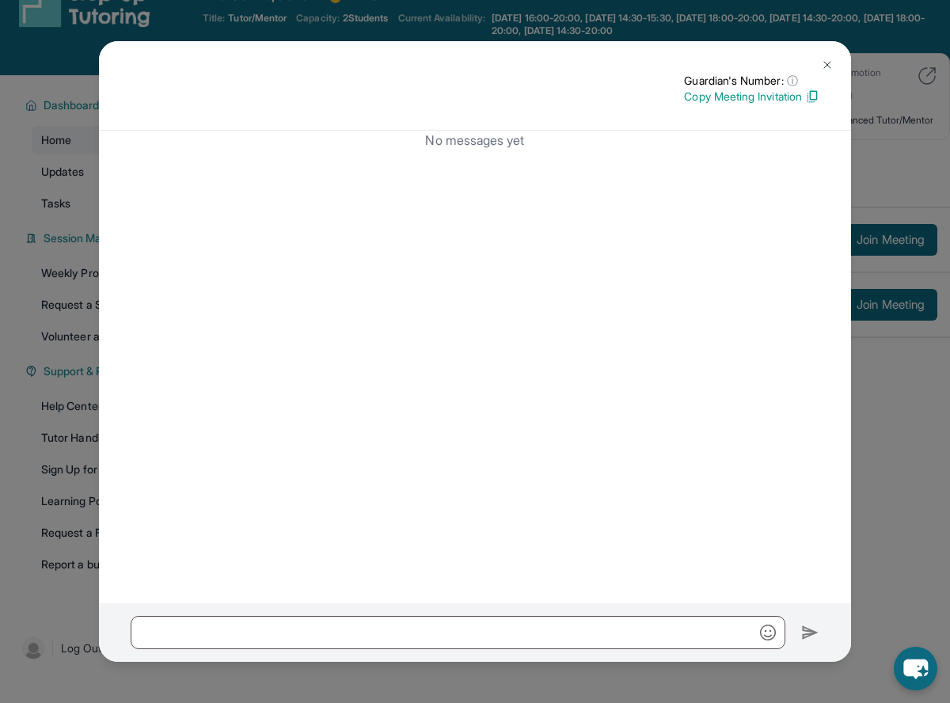
scroll to position [73, 0]
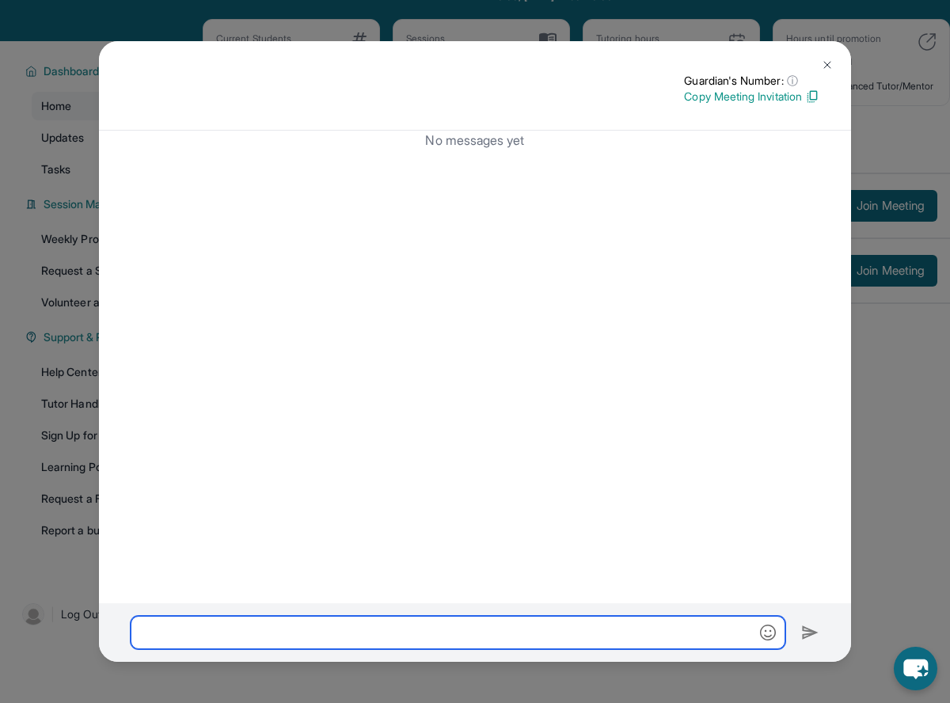
click at [177, 629] on input "text" at bounding box center [458, 632] width 655 height 33
paste input "**********"
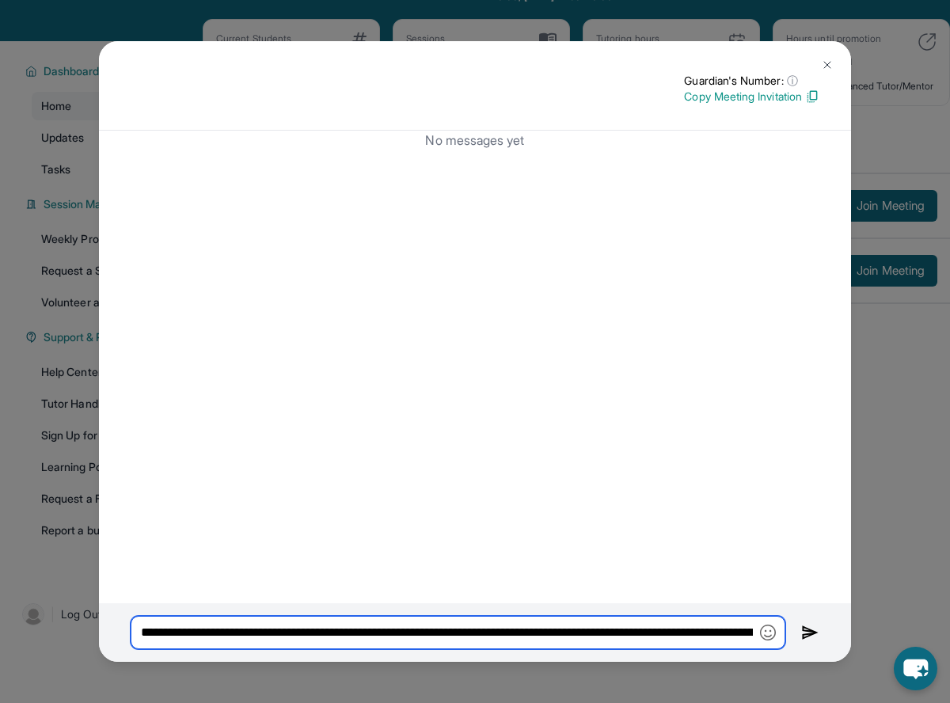
scroll to position [0, 722]
type input "**********"
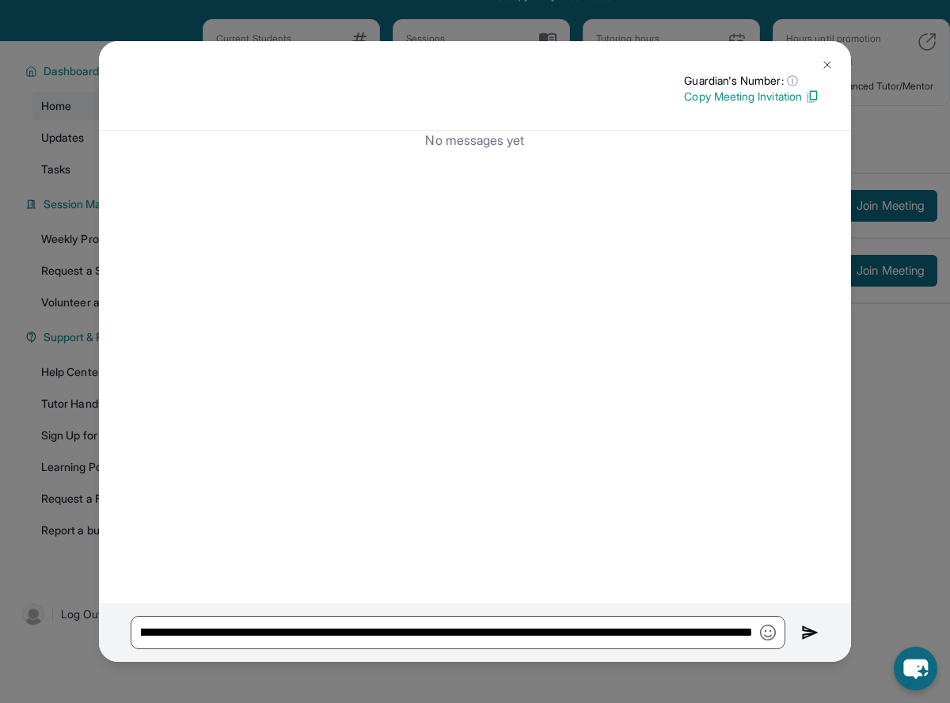
scroll to position [0, 0]
click at [806, 623] on button at bounding box center [811, 632] width 18 height 33
click at [831, 59] on img at bounding box center [827, 65] width 13 height 13
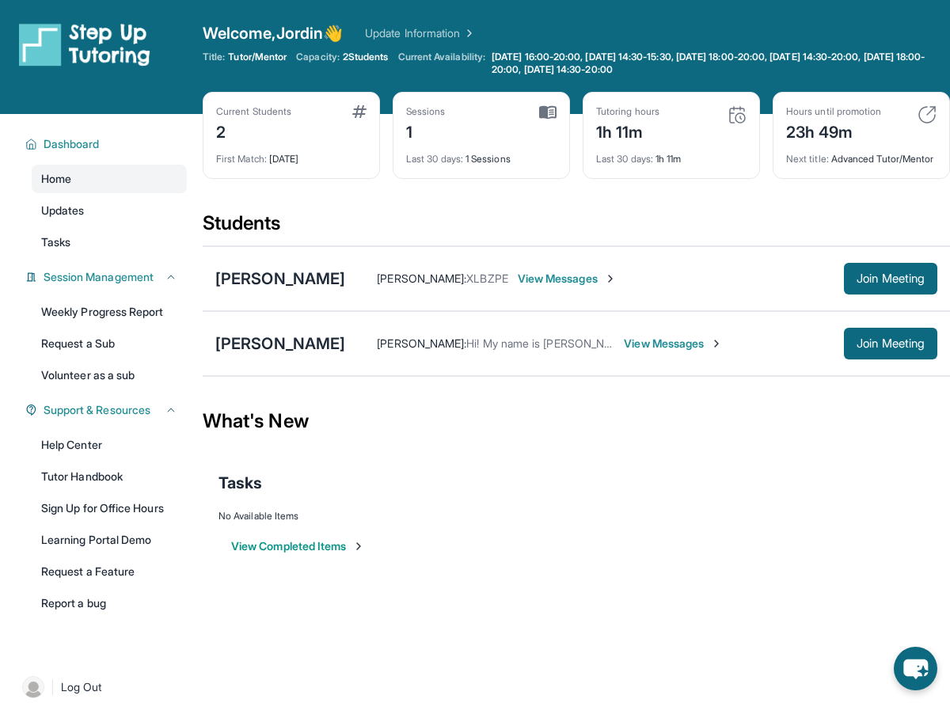
click at [413, 29] on link "Update Information" at bounding box center [420, 33] width 111 height 16
click at [624, 352] on span "View Messages" at bounding box center [673, 344] width 99 height 16
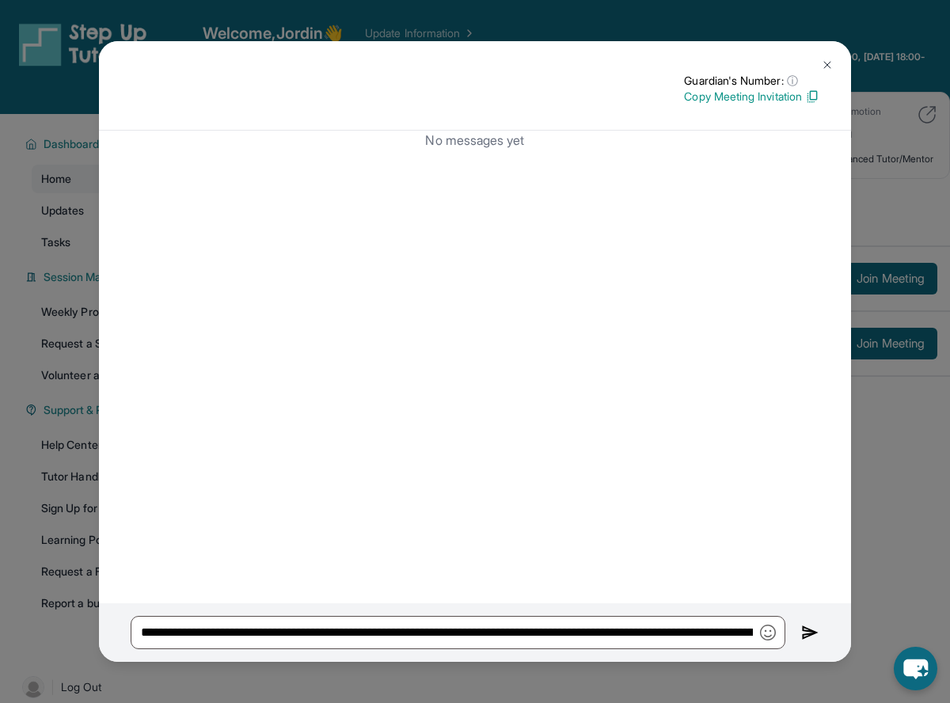
click at [816, 627] on img at bounding box center [811, 632] width 18 height 19
click at [798, 627] on div "**********" at bounding box center [475, 633] width 752 height 59
click at [813, 634] on img at bounding box center [811, 632] width 18 height 19
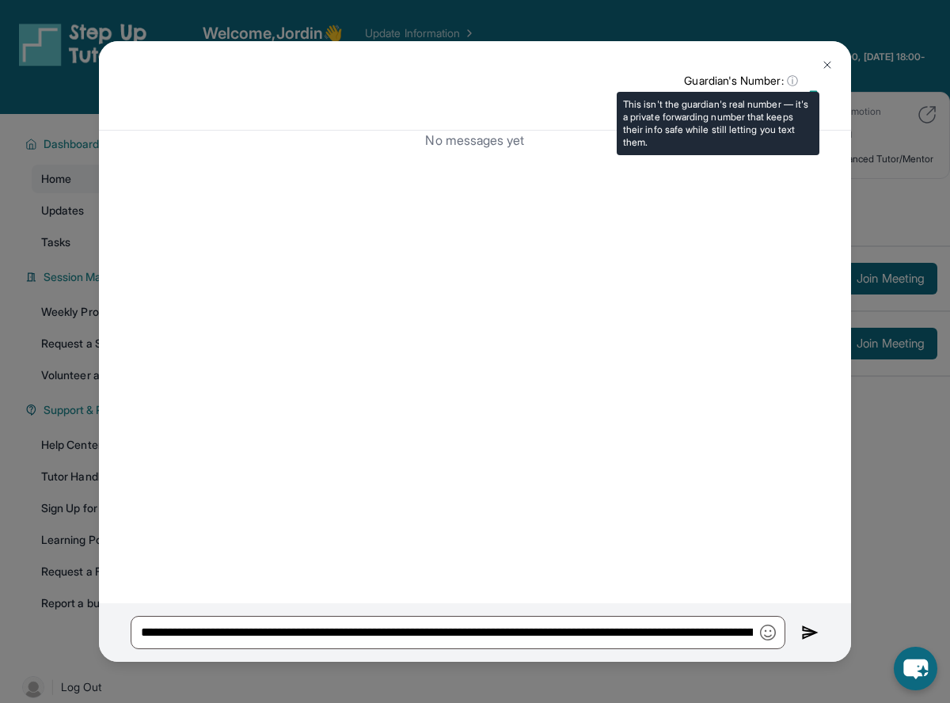
click at [790, 80] on span "ⓘ" at bounding box center [792, 81] width 11 height 16
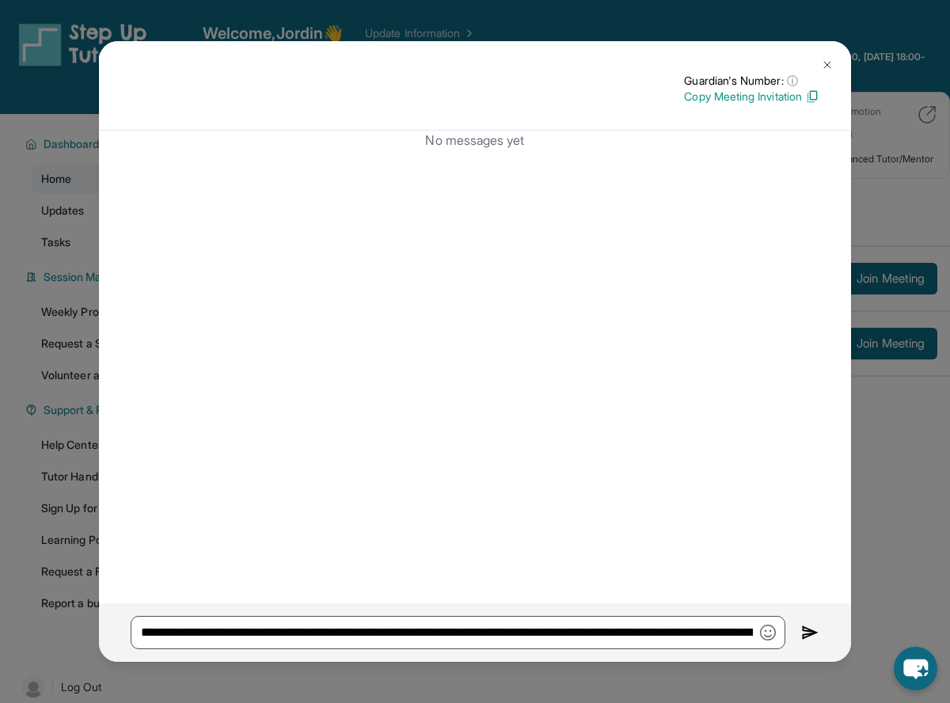
click at [833, 63] on img at bounding box center [827, 65] width 13 height 13
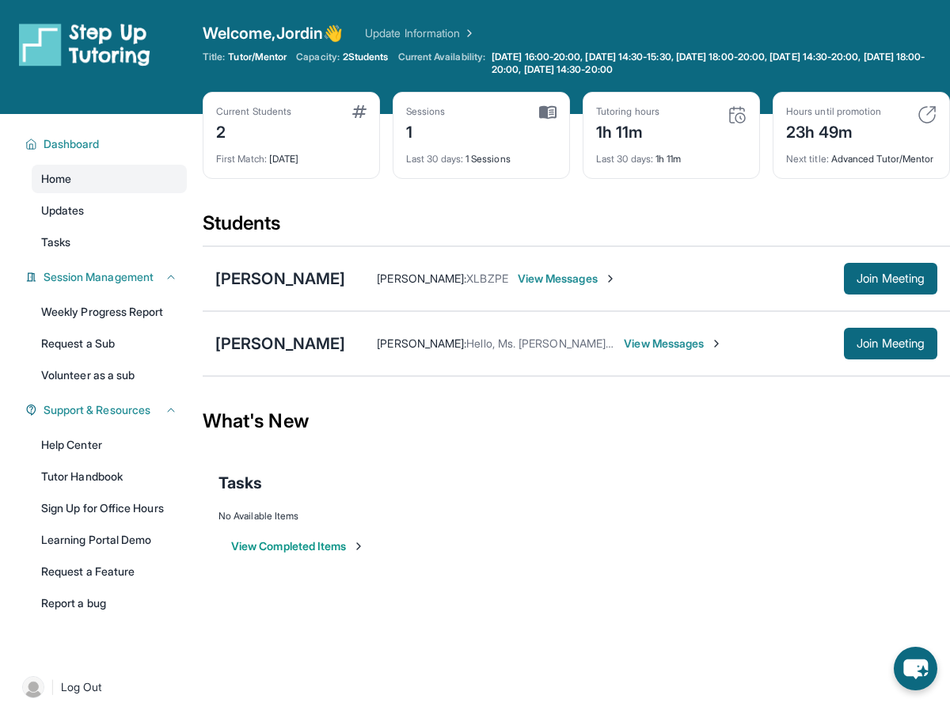
click at [624, 352] on span "View Messages" at bounding box center [673, 344] width 99 height 16
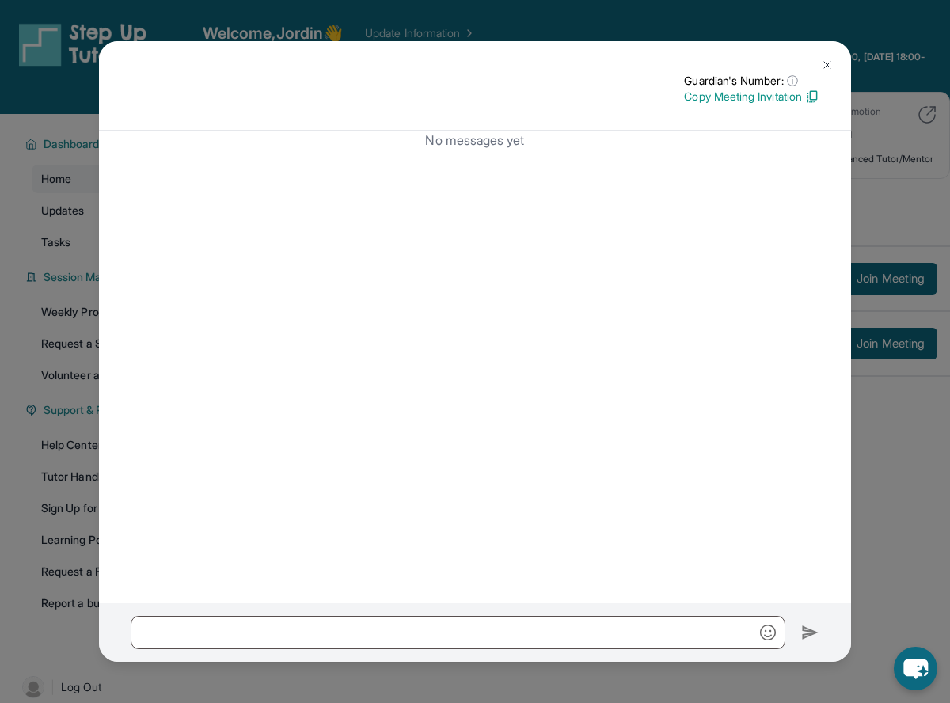
click at [823, 58] on button at bounding box center [828, 65] width 32 height 32
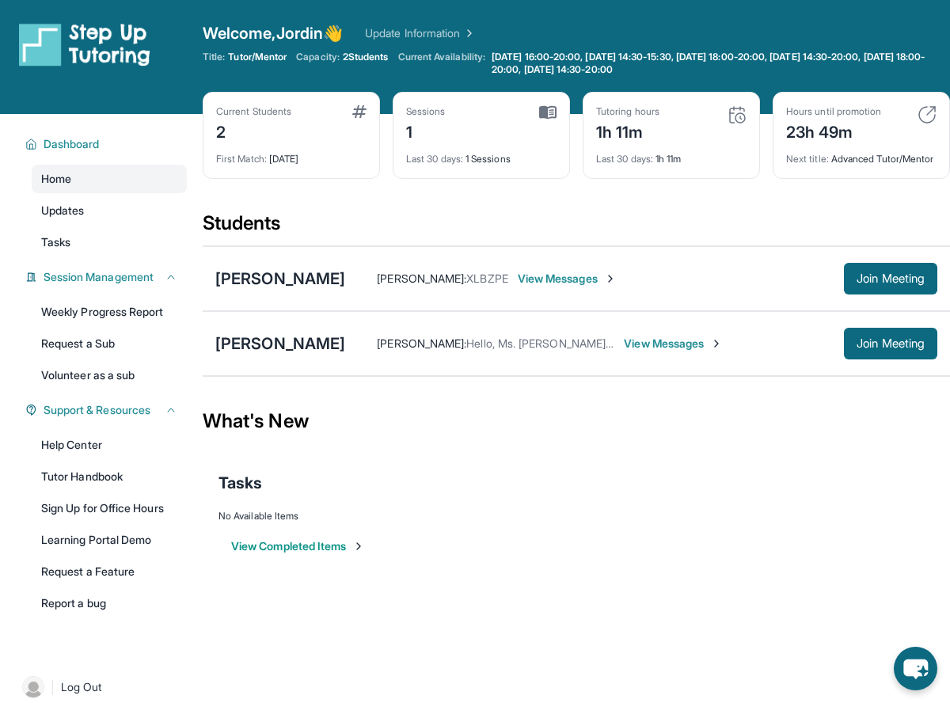
click at [377, 350] on span "Jordin Aguilar :" at bounding box center [422, 343] width 90 height 13
drag, startPoint x: 309, startPoint y: 349, endPoint x: 794, endPoint y: 356, distance: 484.8
click at [794, 352] on div "Jordin Aguilar : Hello, Ms. Brittany! I’m Jordin, Zyla’s new tutor with Step Up…" at bounding box center [594, 344] width 499 height 16
click at [238, 354] on div "[PERSON_NAME]" at bounding box center [280, 344] width 130 height 22
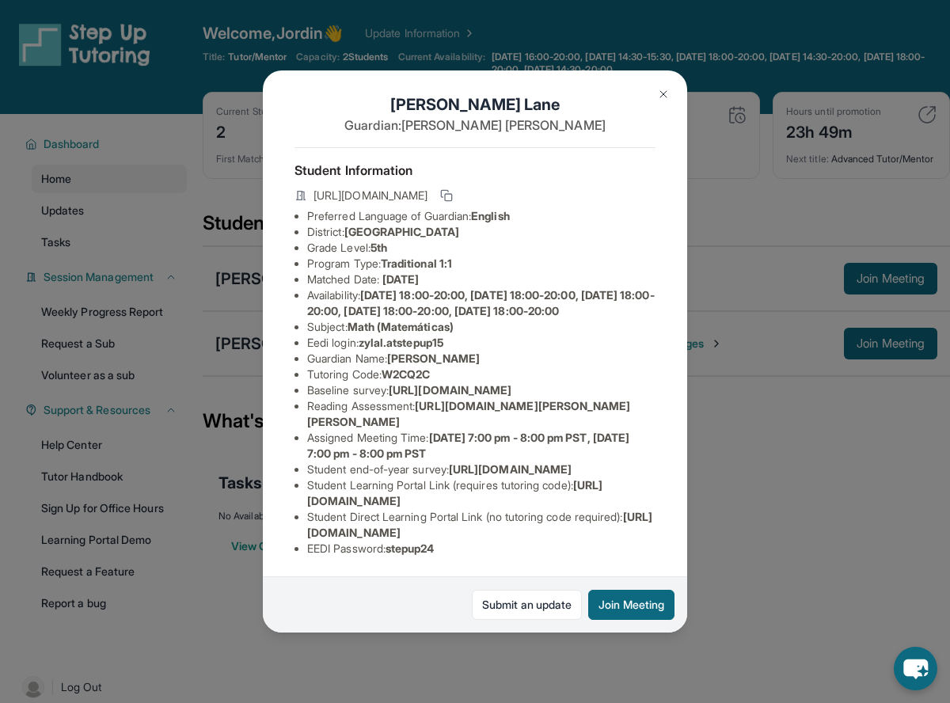
scroll to position [150, 0]
drag, startPoint x: 308, startPoint y: 536, endPoint x: 668, endPoint y: 524, distance: 359.8
click at [668, 524] on div "Zyla Lane Guardian: Brittany Butler Student Information https://student-portal.…" at bounding box center [475, 351] width 425 height 562
drag, startPoint x: 307, startPoint y: 501, endPoint x: 604, endPoint y: 500, distance: 296.2
click at [604, 500] on li "Student Learning Portal Link (requires tutoring code) : https://student-portal.…" at bounding box center [481, 494] width 349 height 32
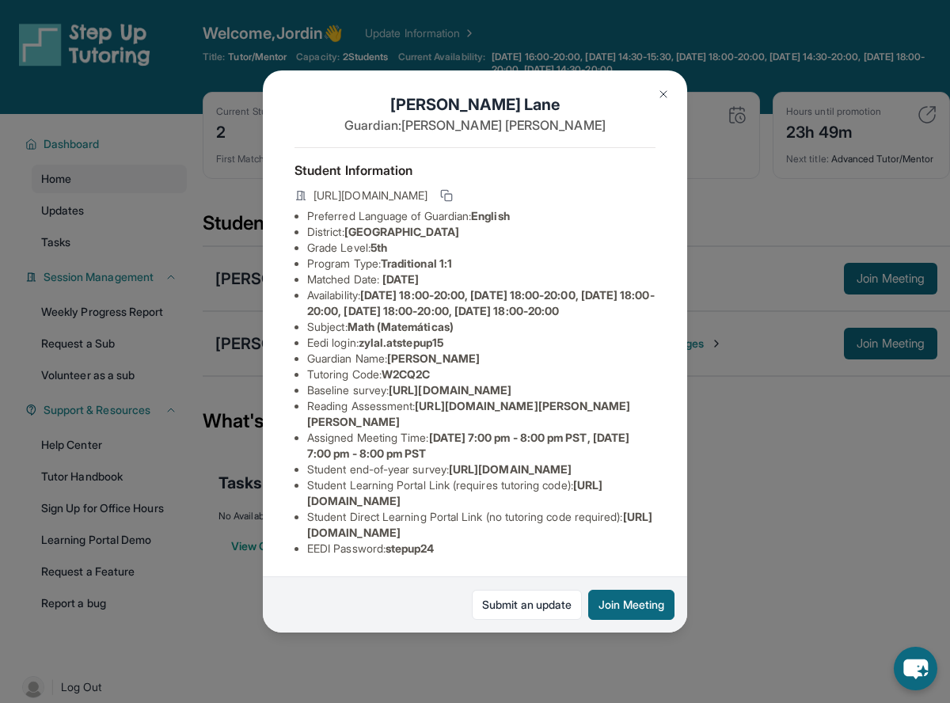
copy span "https://student-portal.stepuptutoring.org/student"
drag, startPoint x: 387, startPoint y: 298, endPoint x: 473, endPoint y: 296, distance: 86.4
click at [473, 367] on li "Tutoring Code : W2CQ2C" at bounding box center [481, 375] width 349 height 16
copy li "W2CQ2C"
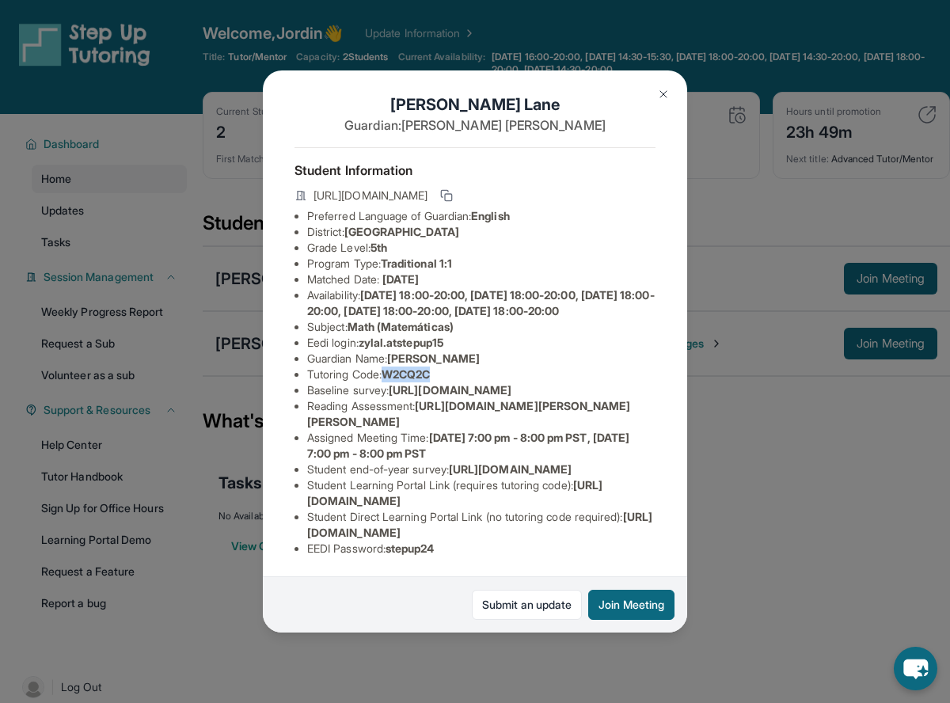
click at [664, 91] on img at bounding box center [663, 94] width 13 height 13
